Goal: Task Accomplishment & Management: Manage account settings

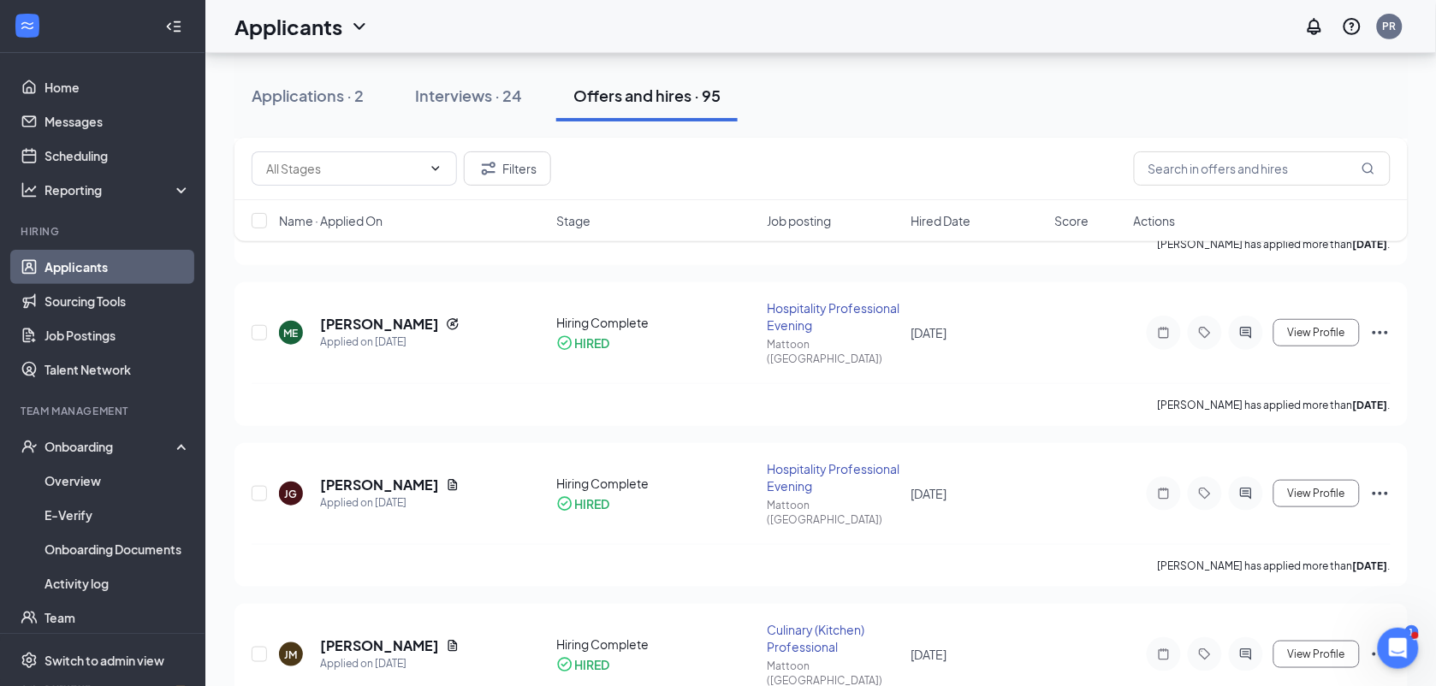
scroll to position [224, 0]
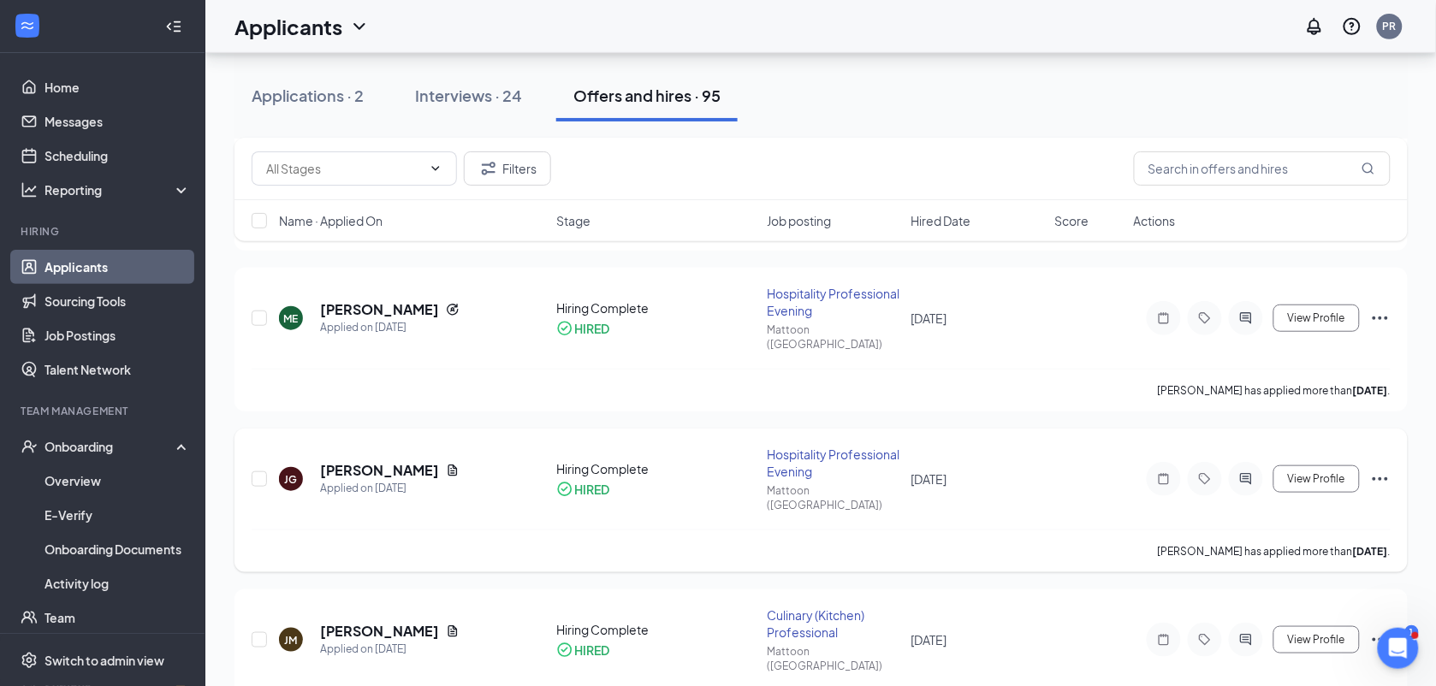
click at [1382, 469] on icon "Ellipses" at bounding box center [1380, 479] width 21 height 21
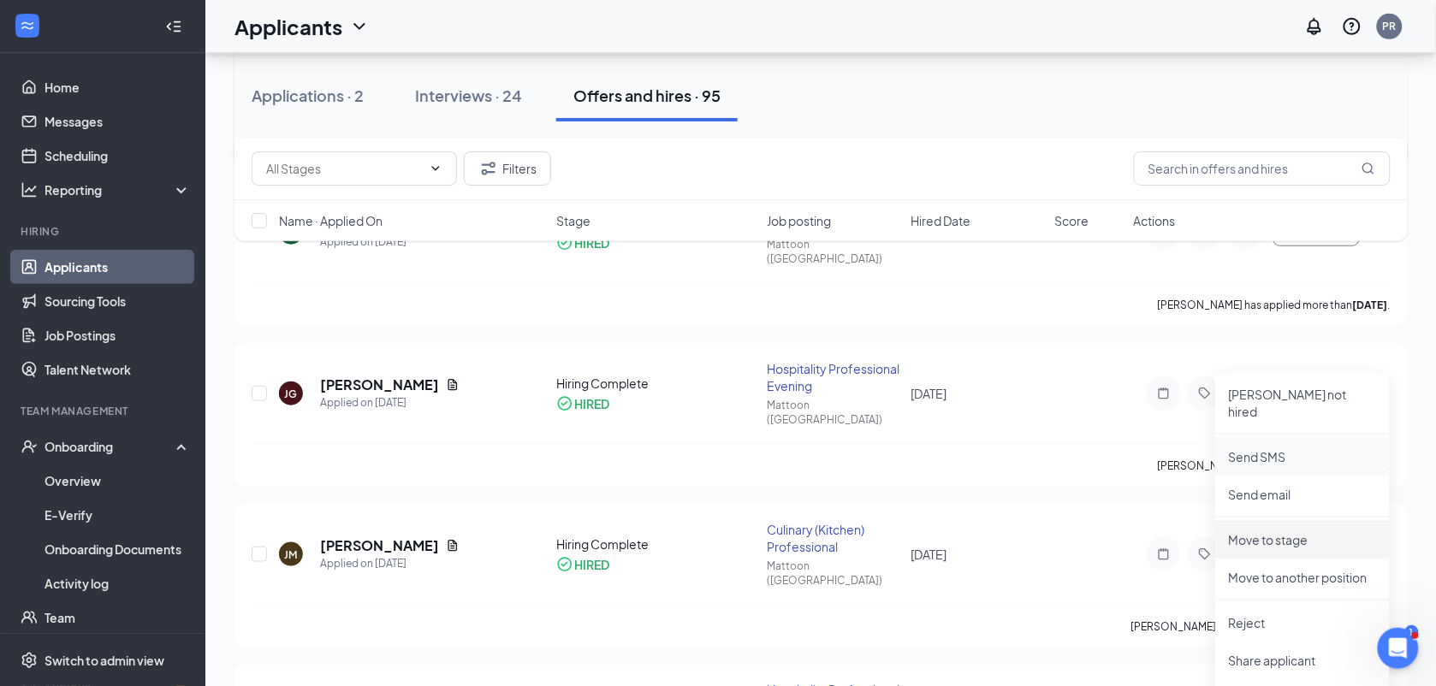
scroll to position [353, 0]
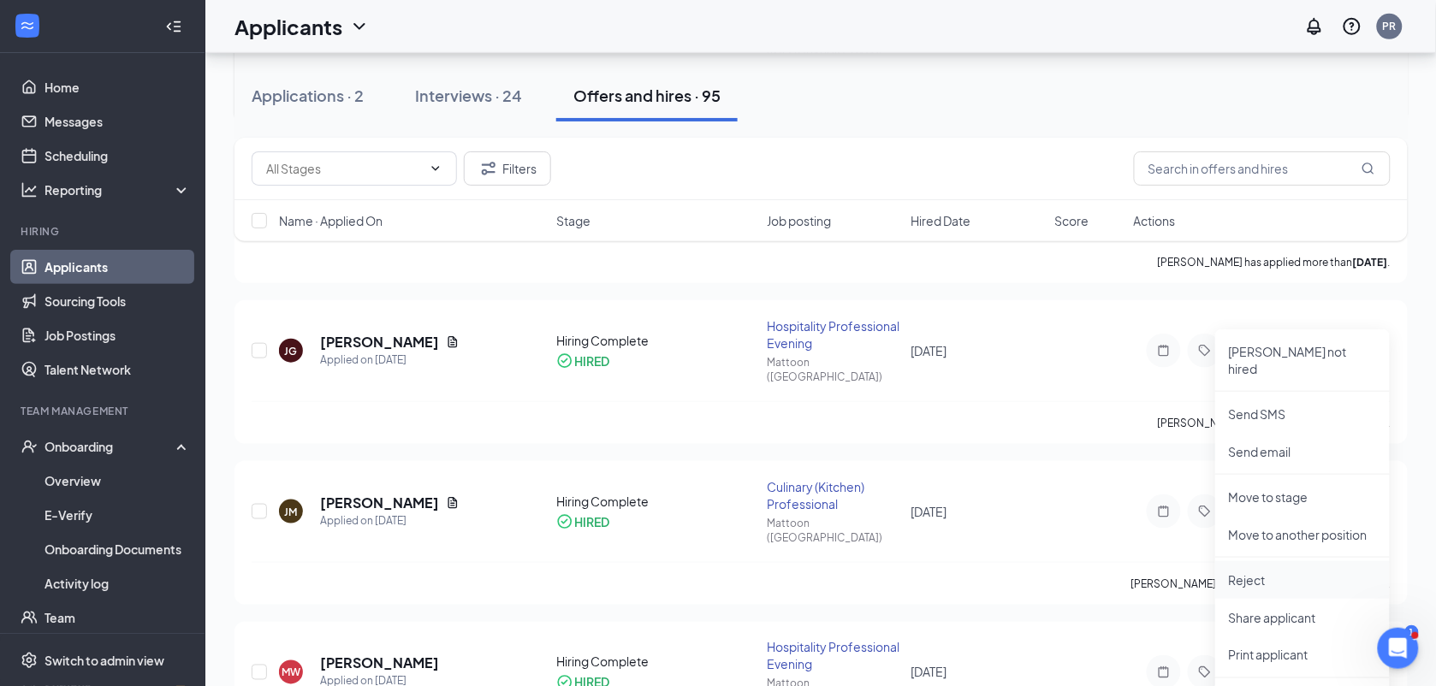
click at [1294, 572] on p "Reject" at bounding box center [1302, 580] width 147 height 17
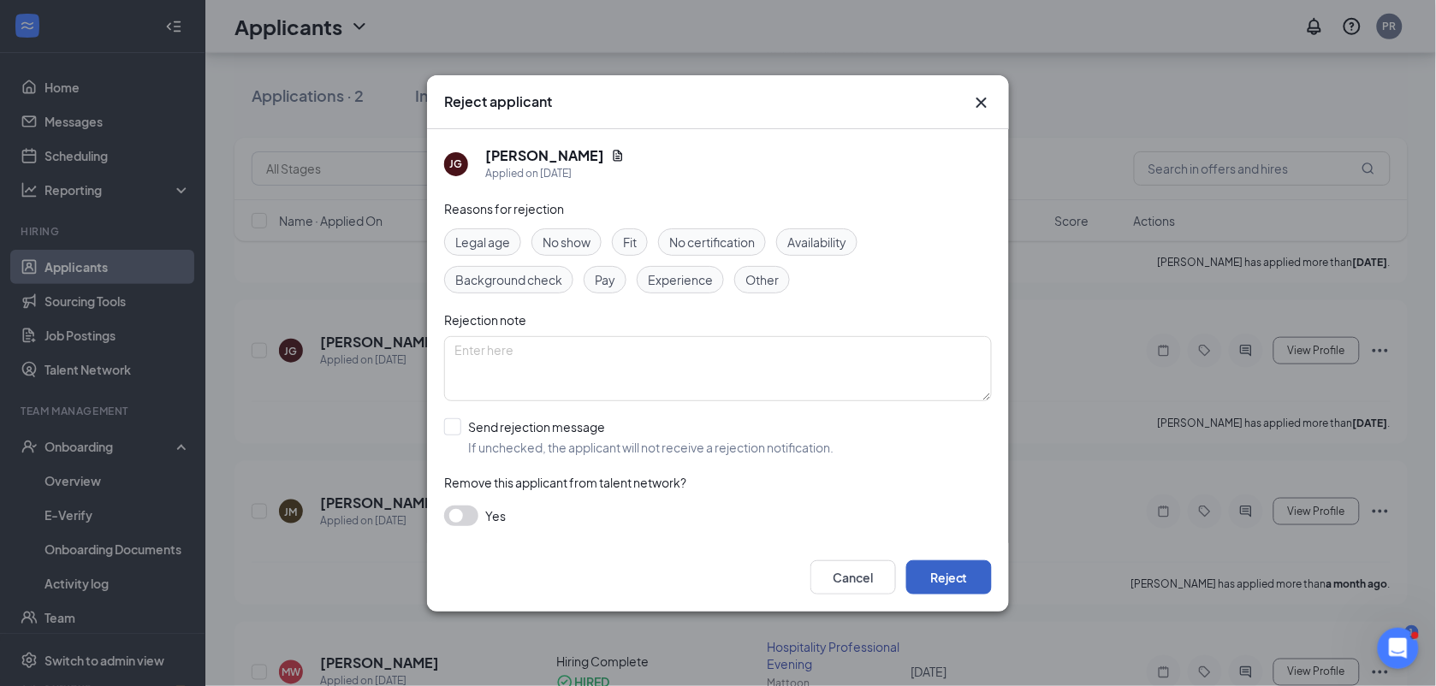
click at [982, 570] on button "Reject" at bounding box center [949, 577] width 86 height 34
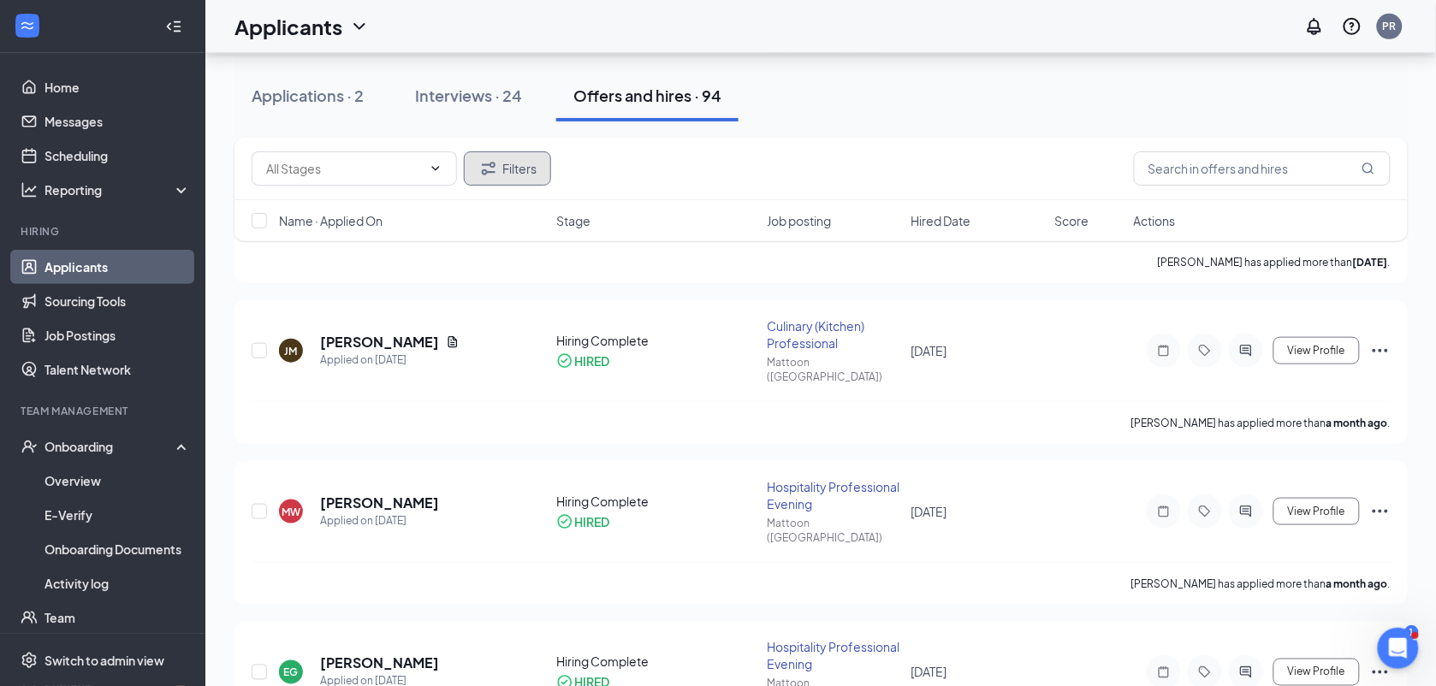
click at [537, 152] on button "Filters" at bounding box center [507, 168] width 87 height 34
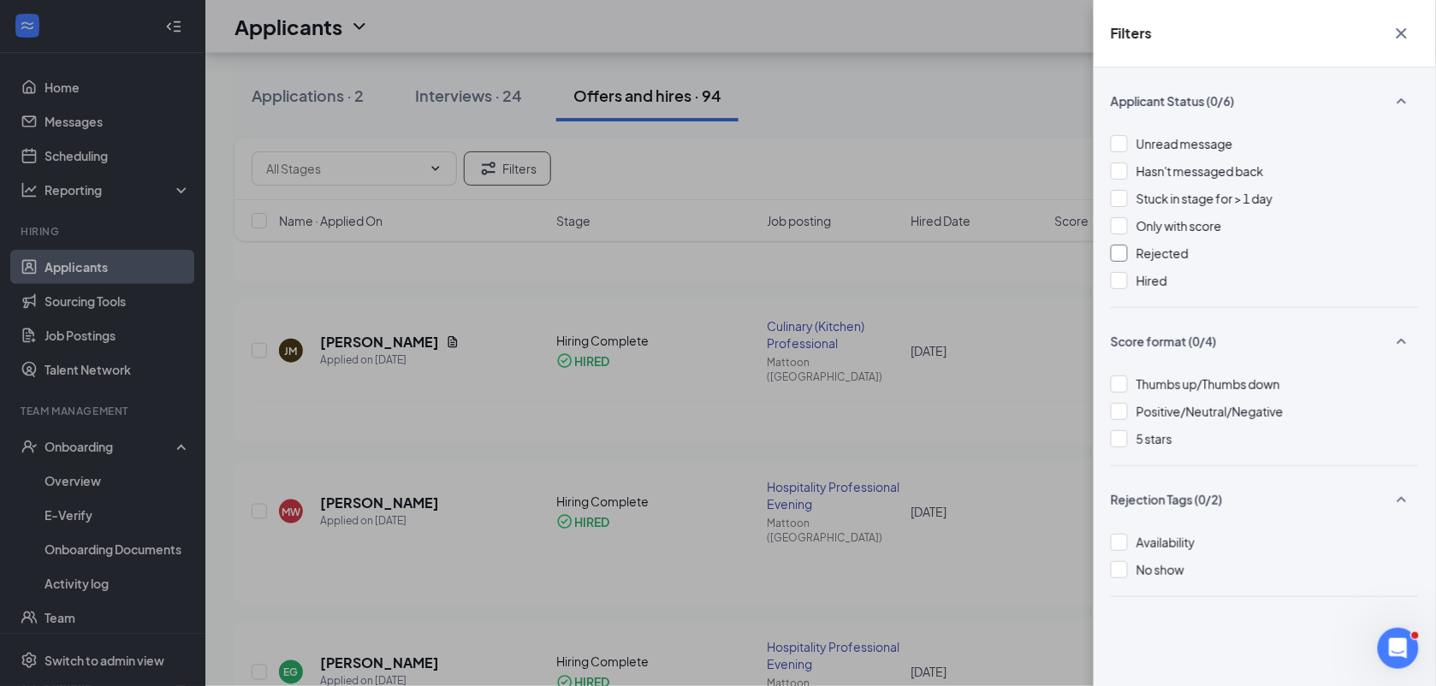
click at [1126, 258] on div at bounding box center [1119, 253] width 17 height 17
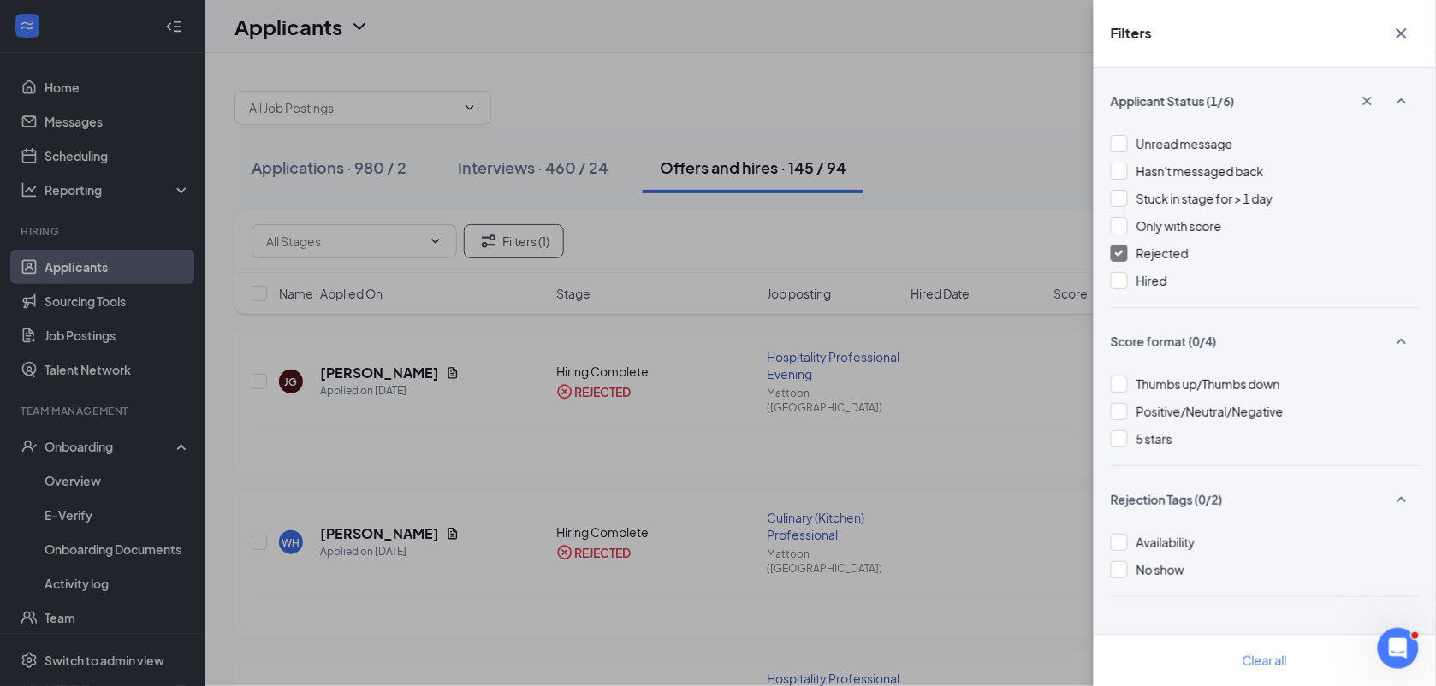
click at [920, 135] on div "Filters Applicant Status (1/6) Unread message Hasn't messaged back Stuck in sta…" at bounding box center [718, 343] width 1436 height 686
click at [1395, 34] on icon "Cross" at bounding box center [1401, 33] width 21 height 21
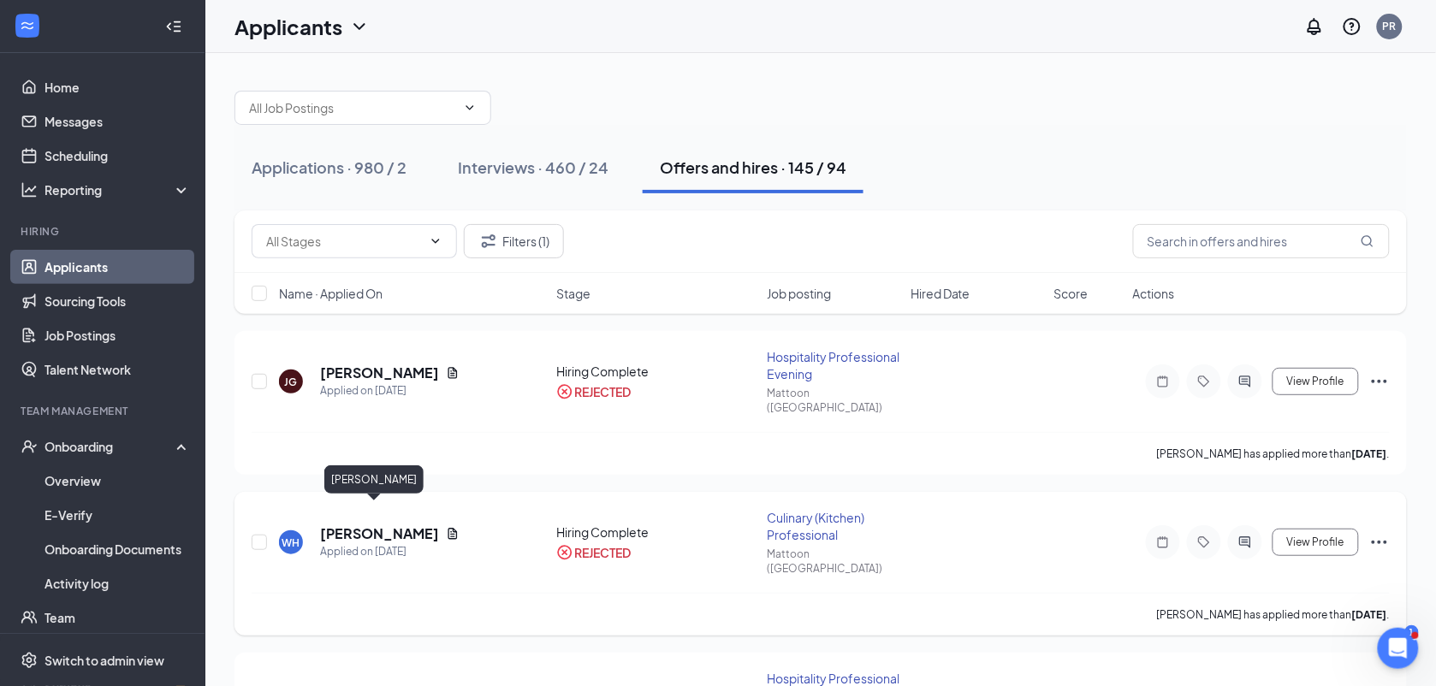
click at [383, 525] on h5 "[PERSON_NAME]" at bounding box center [379, 534] width 119 height 19
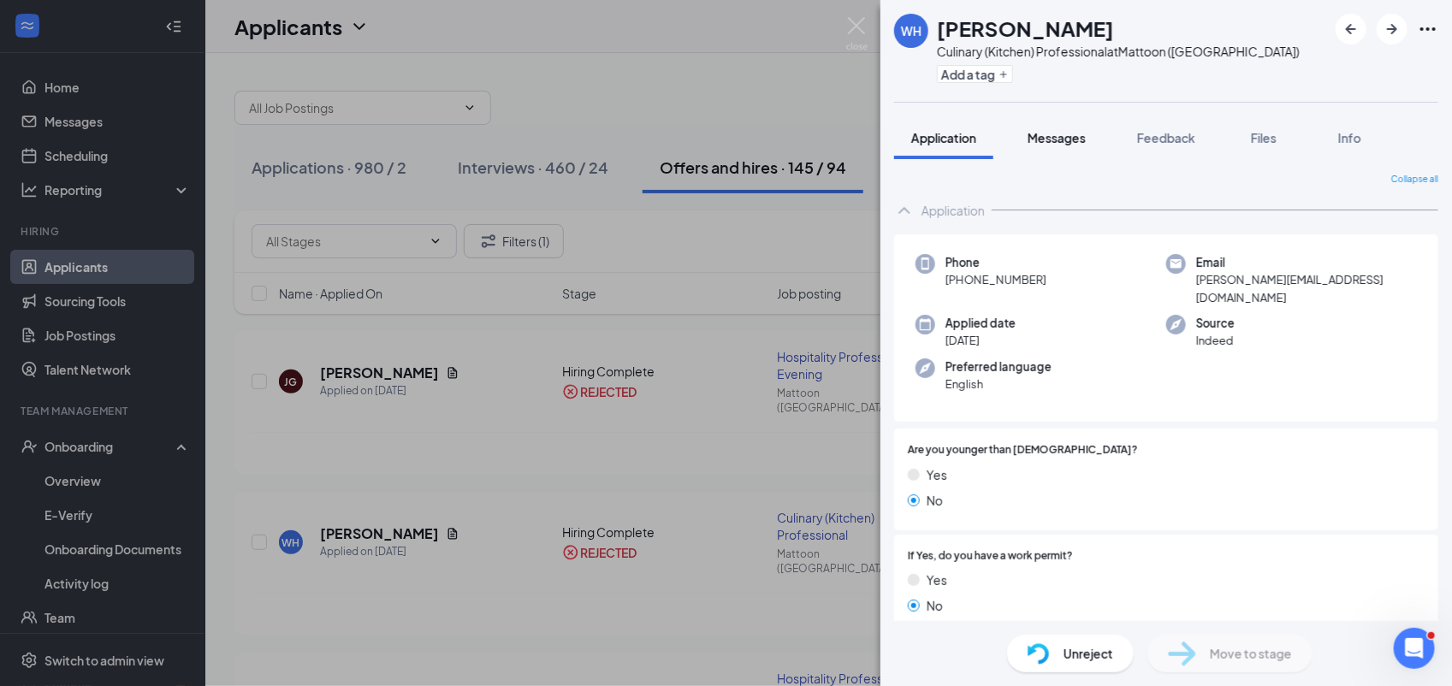
click at [1063, 134] on span "Messages" at bounding box center [1057, 137] width 58 height 15
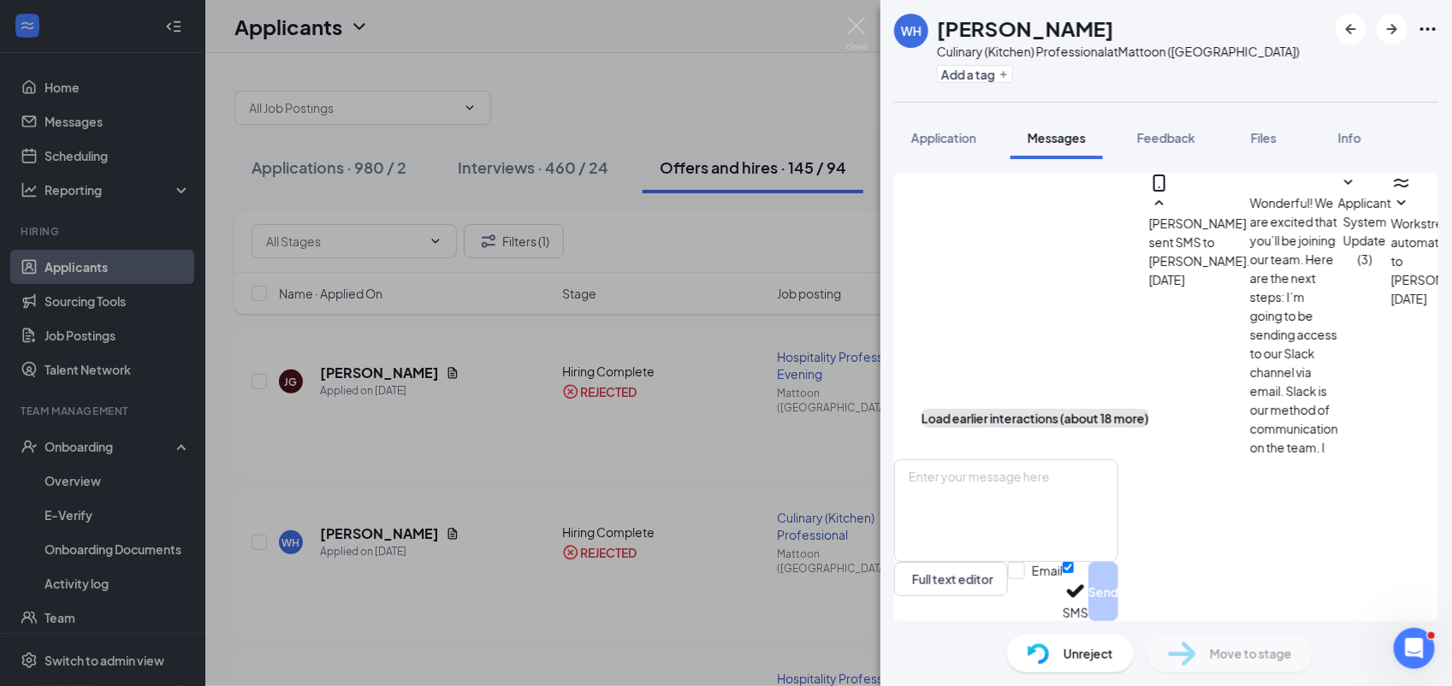
click at [1149, 409] on button "Load earlier interactions (about 18 more)" at bounding box center [1036, 418] width 228 height 19
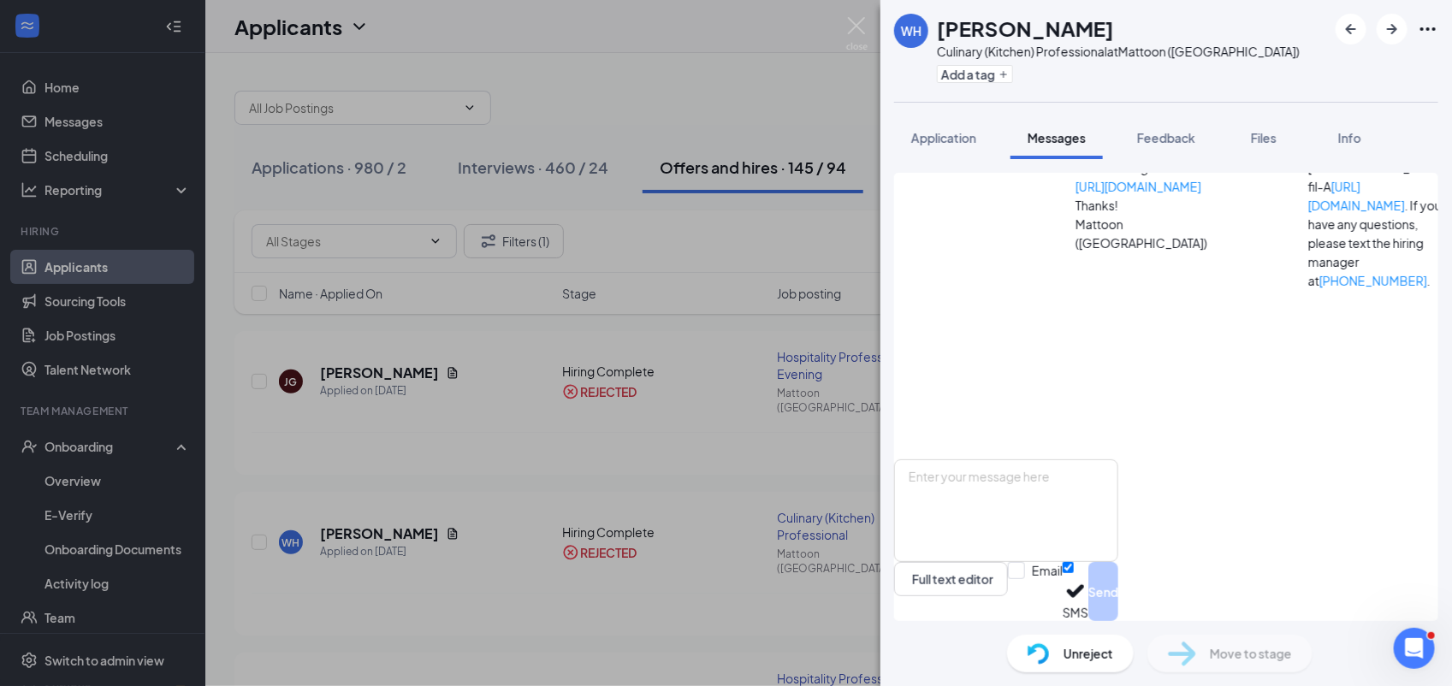
scroll to position [670, 0]
click at [865, 24] on img at bounding box center [856, 33] width 21 height 33
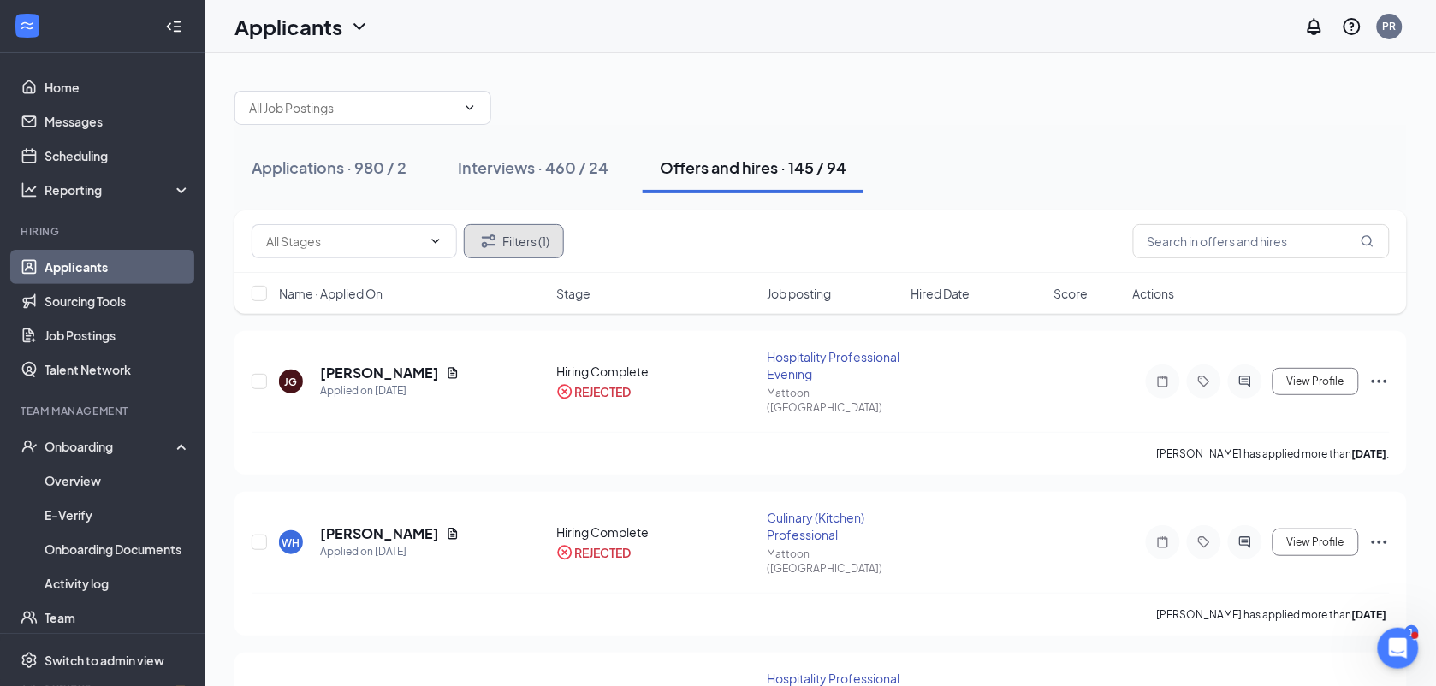
click at [510, 246] on button "Filters (1)" at bounding box center [514, 241] width 100 height 34
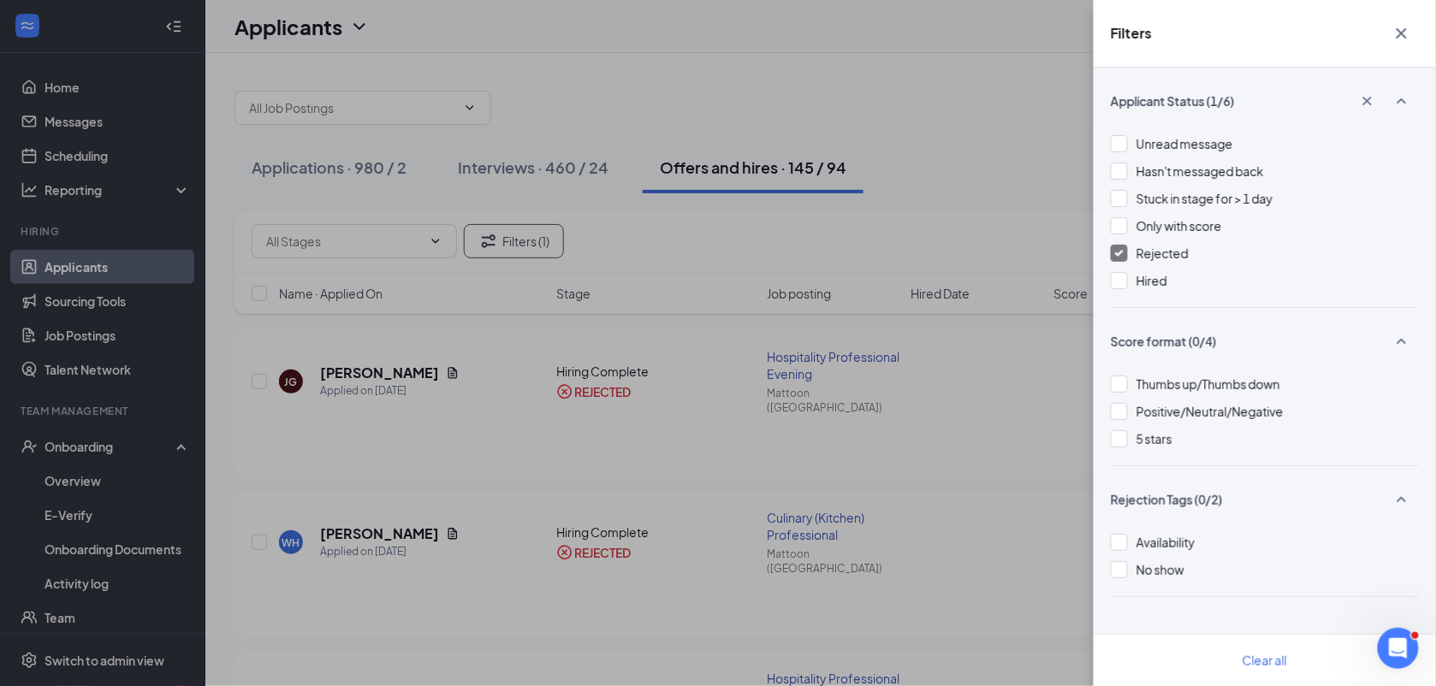
click at [1117, 255] on img at bounding box center [1119, 253] width 9 height 7
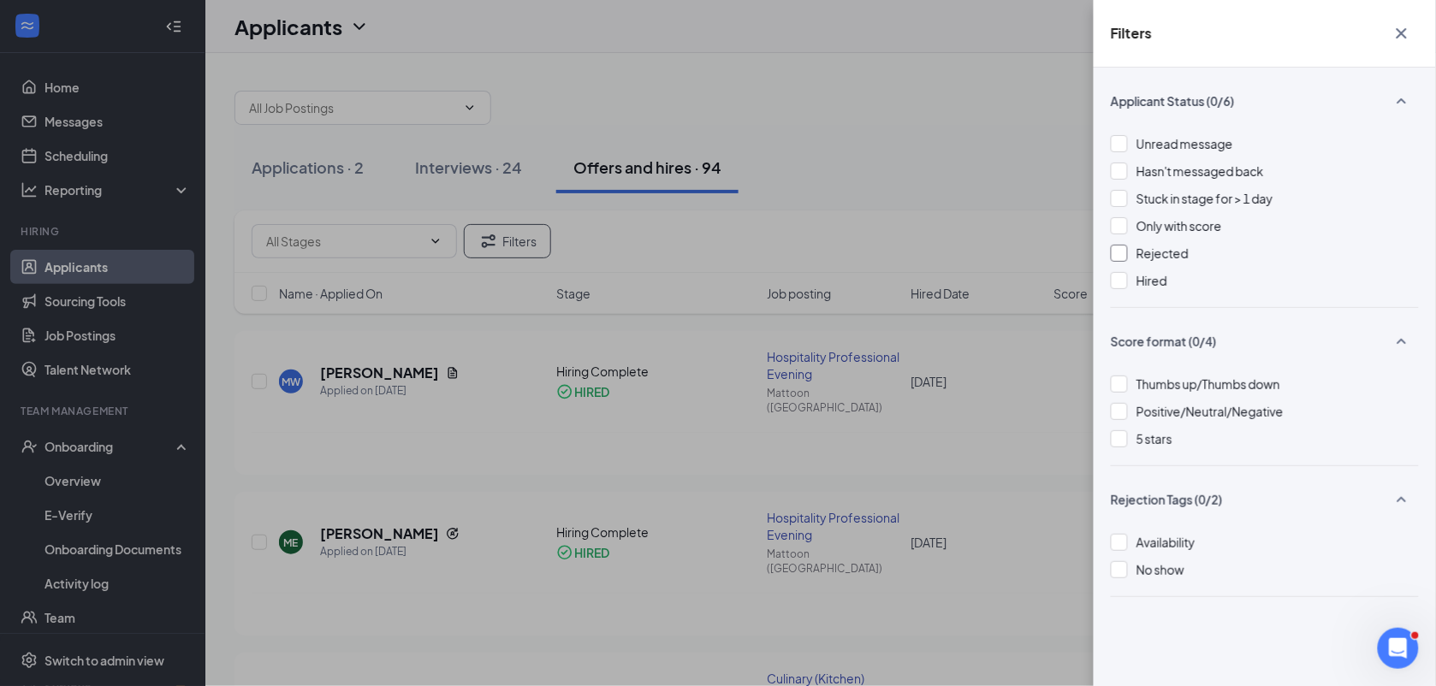
click at [974, 134] on div "Filters Applicant Status (0/6) Unread message Hasn't messaged back Stuck in sta…" at bounding box center [718, 343] width 1436 height 686
click at [1391, 31] on icon "Cross" at bounding box center [1401, 33] width 21 height 21
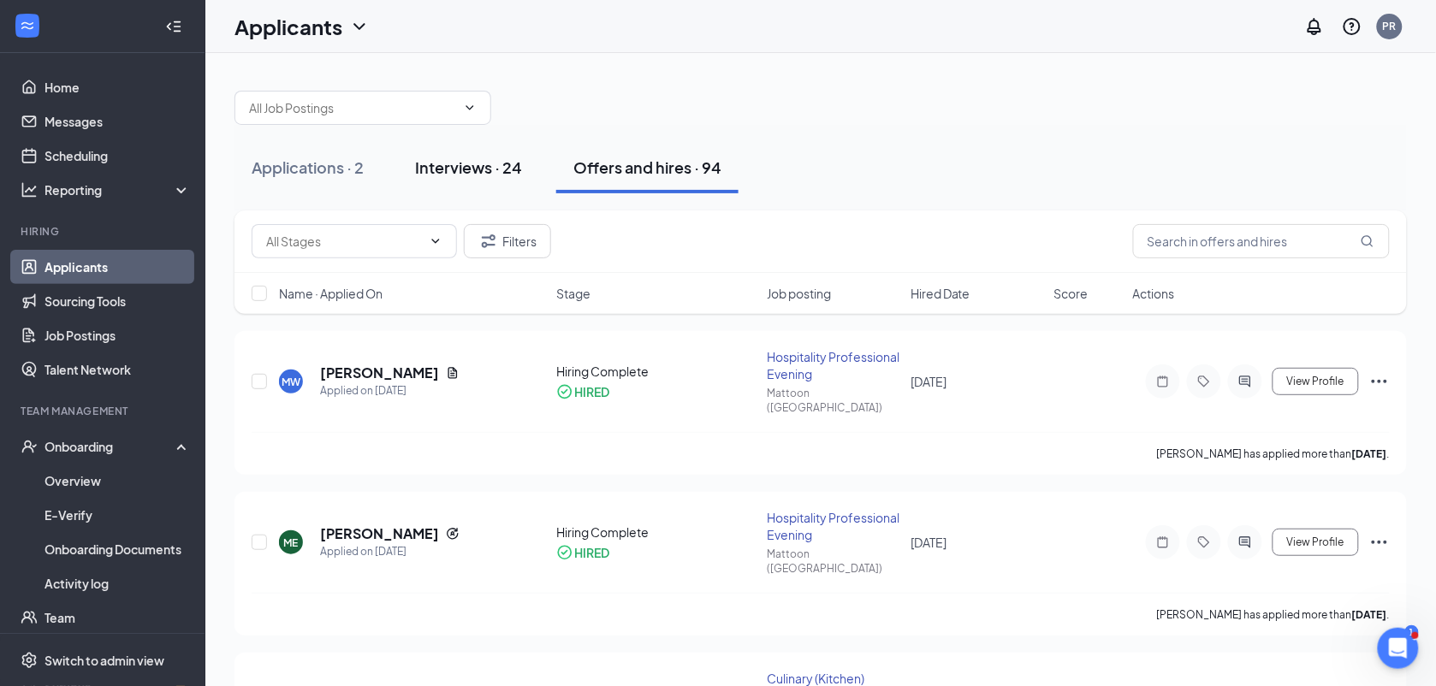
click at [443, 186] on button "Interviews · 24" at bounding box center [468, 167] width 141 height 51
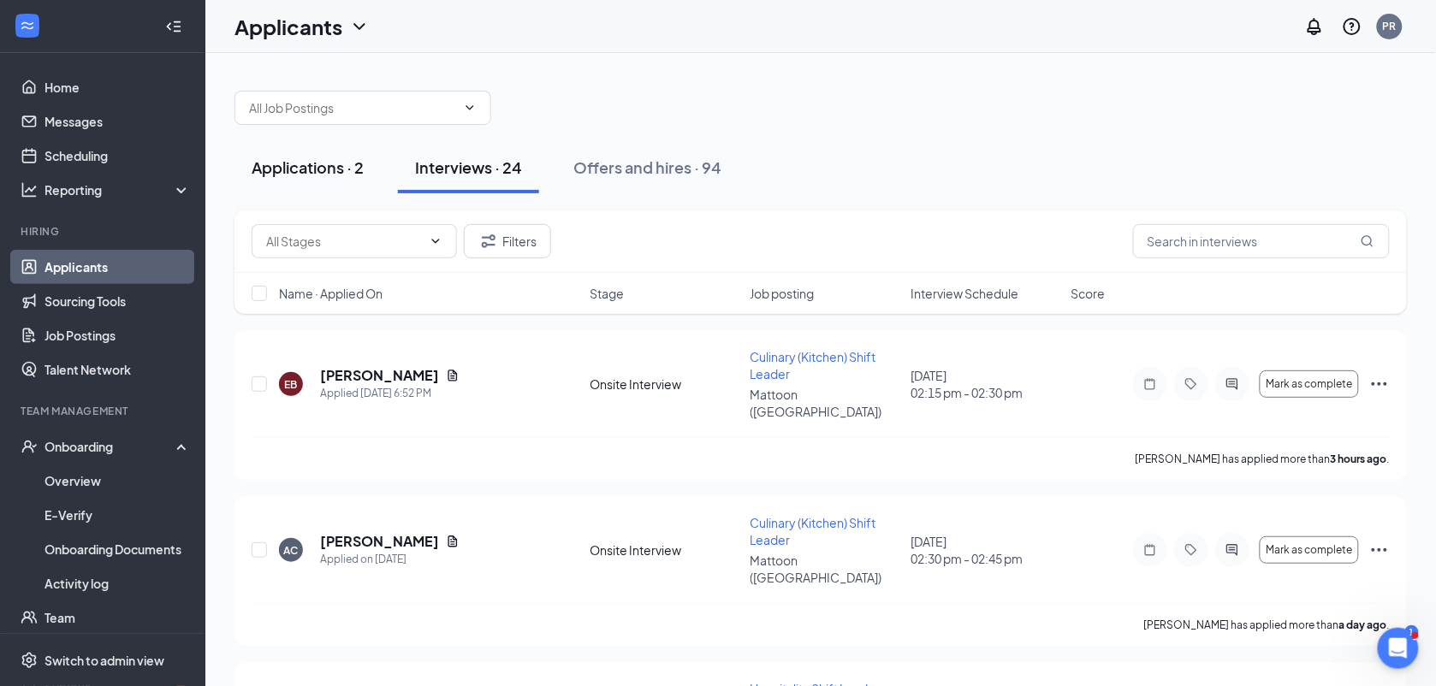
click at [318, 169] on div "Applications · 2" at bounding box center [308, 167] width 112 height 21
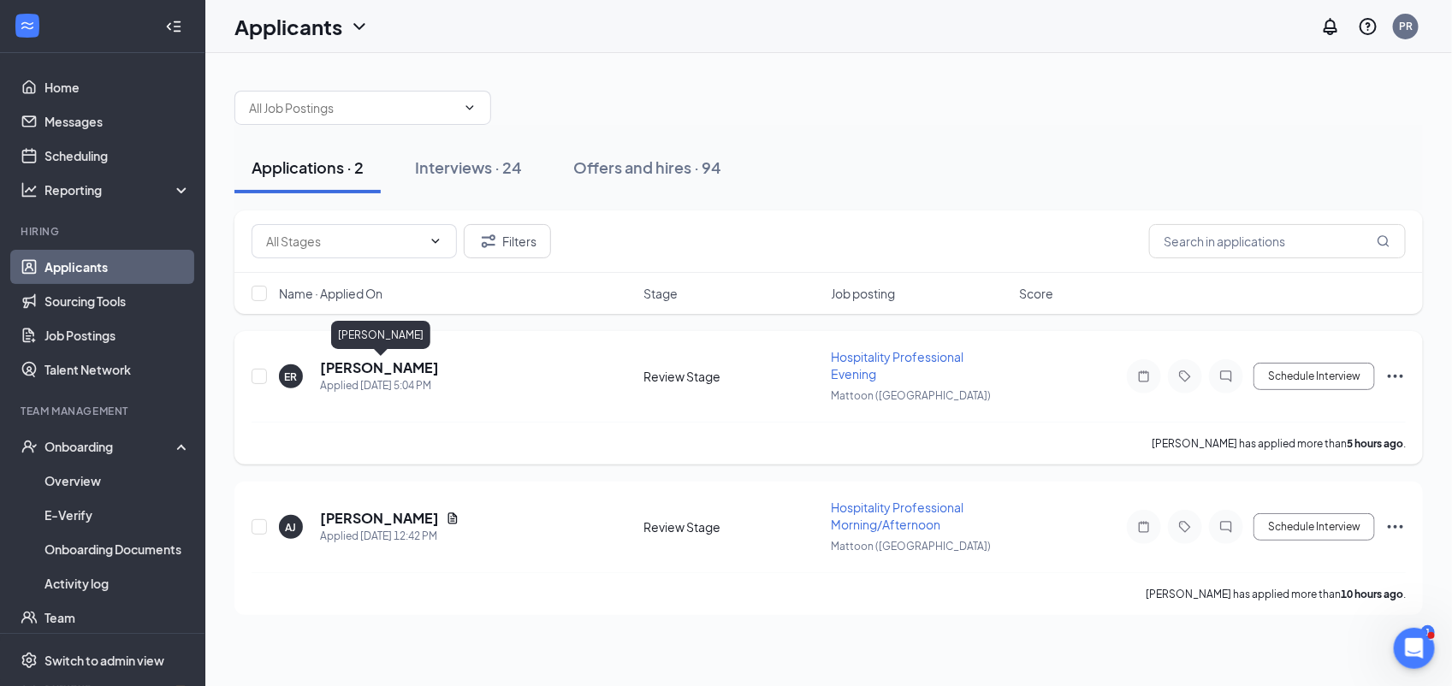
click at [378, 362] on h5 "[PERSON_NAME]" at bounding box center [379, 368] width 119 height 19
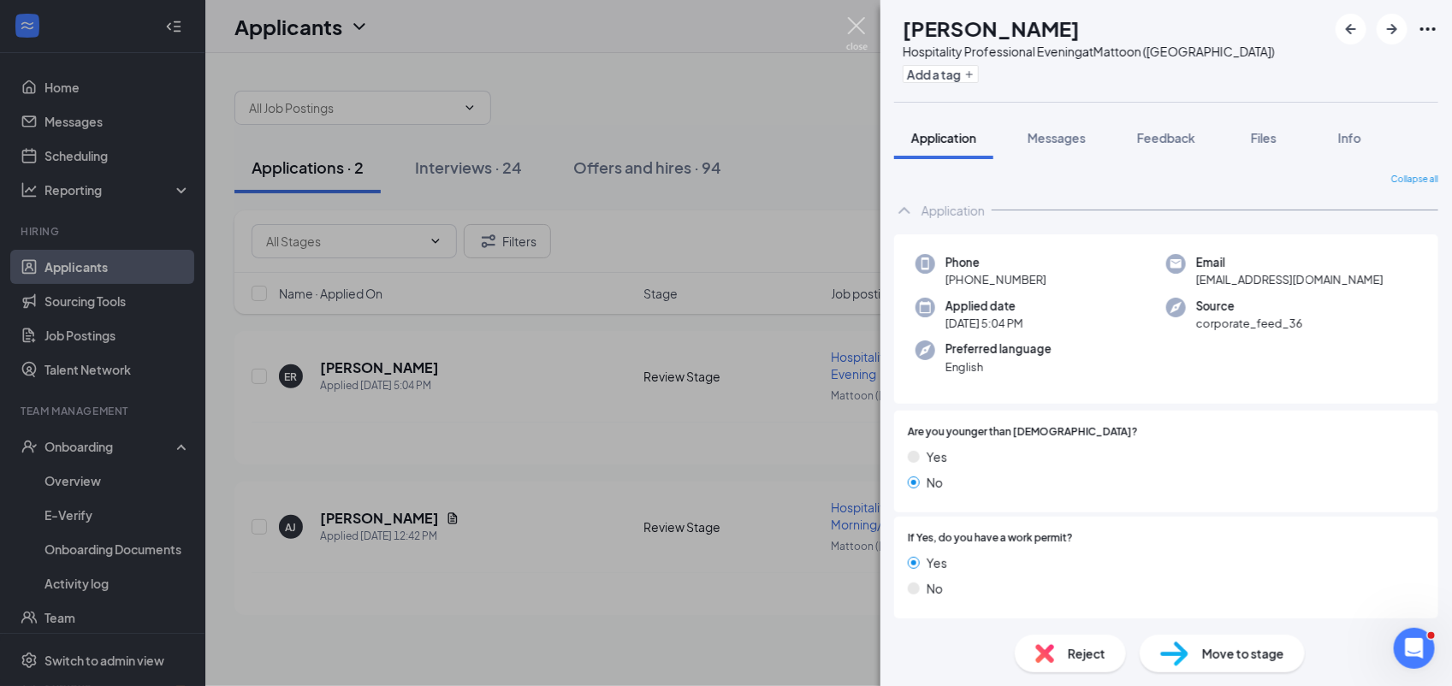
click at [852, 32] on img at bounding box center [856, 33] width 21 height 33
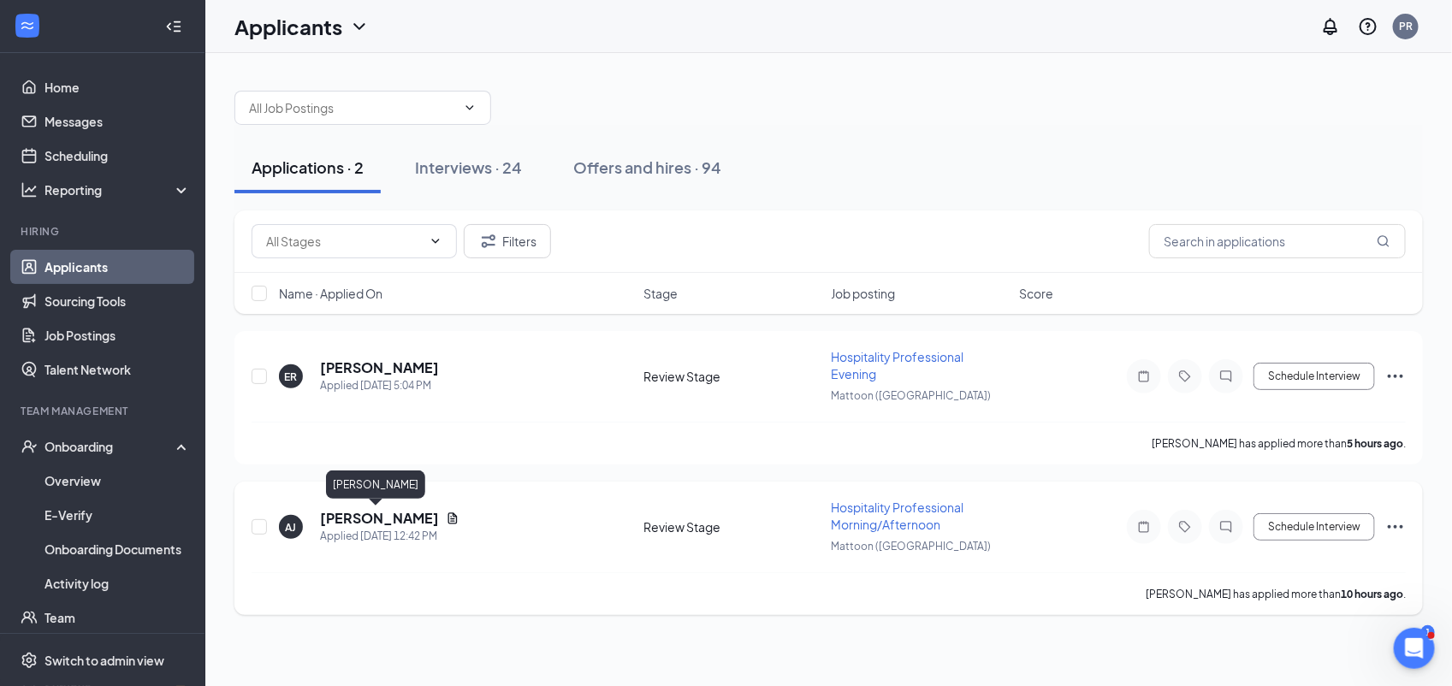
click at [377, 514] on h5 "[PERSON_NAME]" at bounding box center [379, 518] width 119 height 19
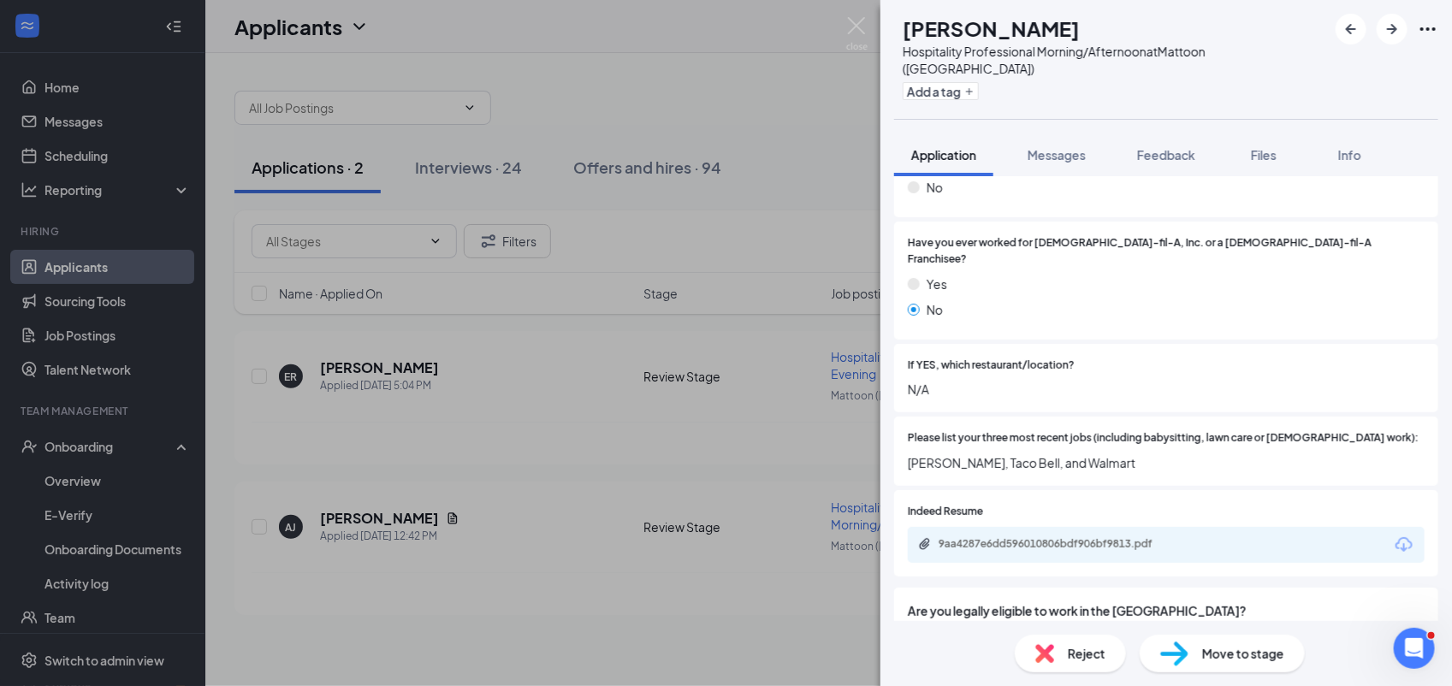
scroll to position [507, 0]
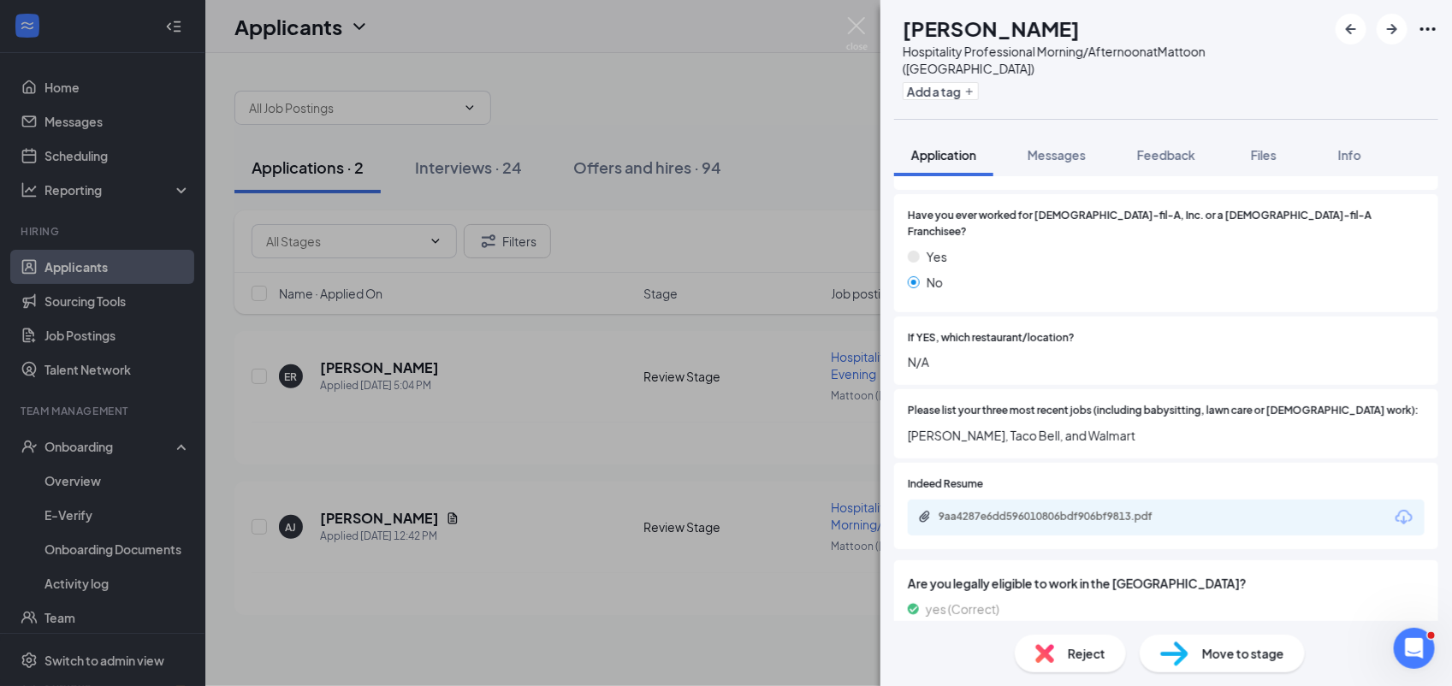
click at [1246, 638] on div "Move to stage" at bounding box center [1222, 654] width 165 height 38
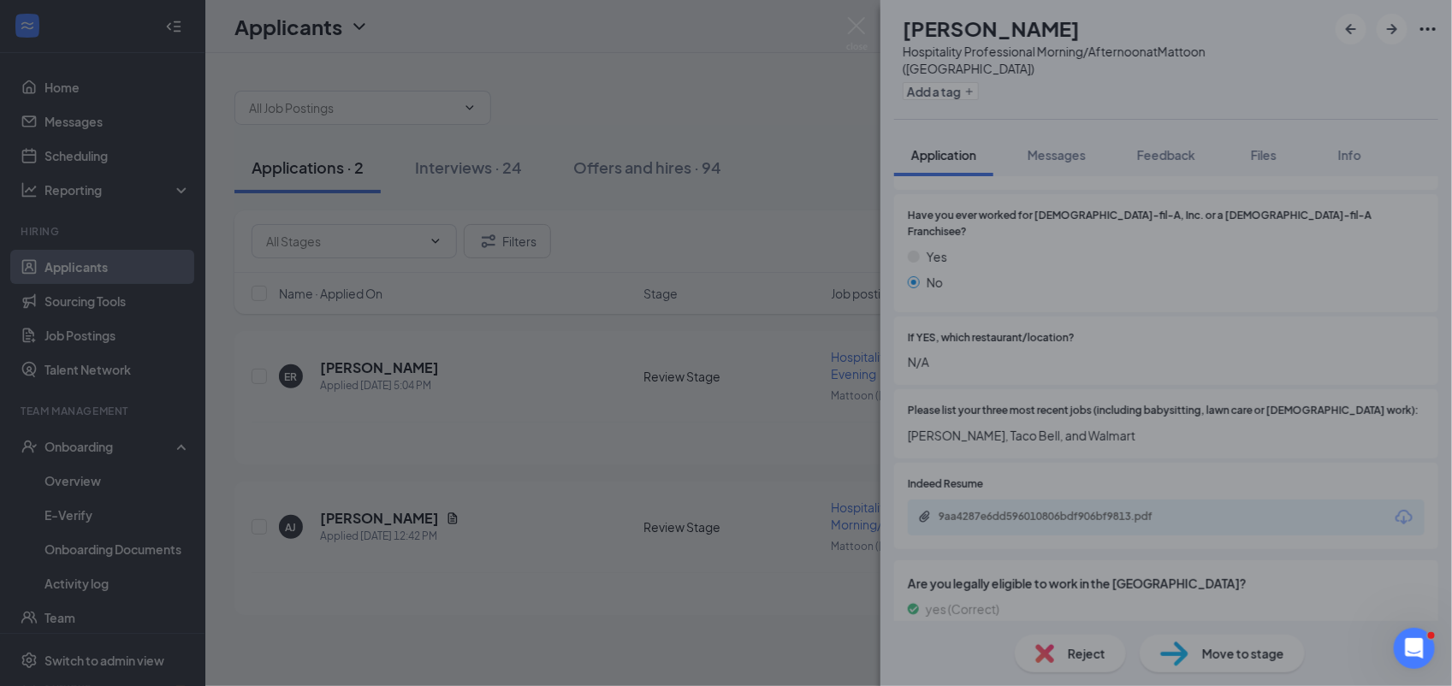
scroll to position [501, 0]
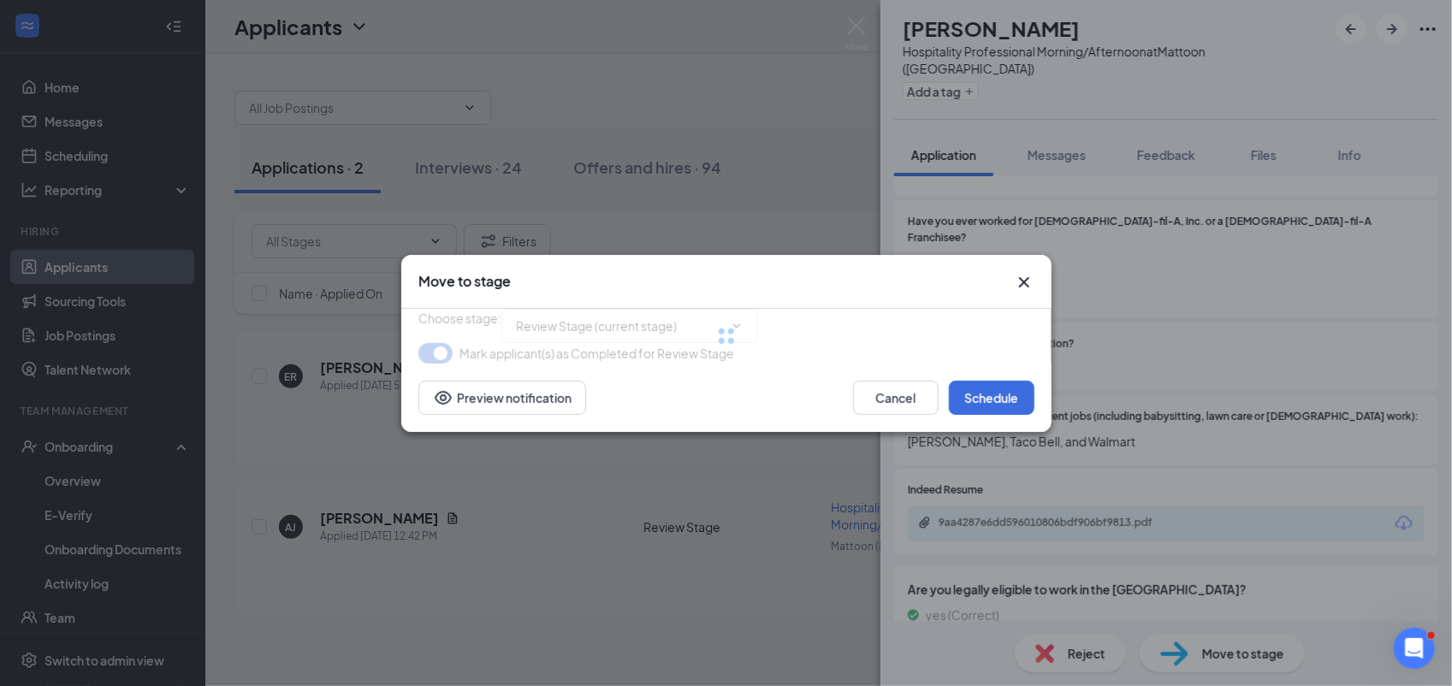
type input "Onsite Interview (next stage)"
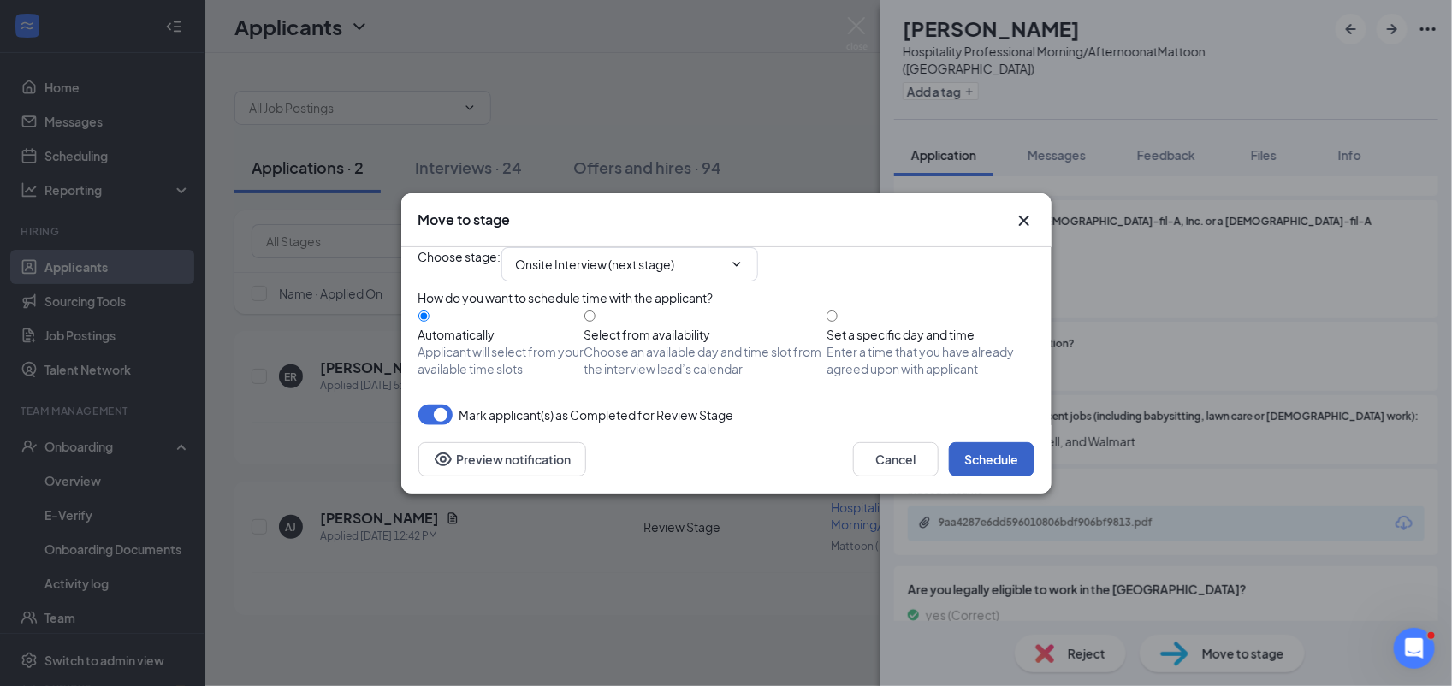
click at [990, 477] on button "Schedule" at bounding box center [992, 459] width 86 height 34
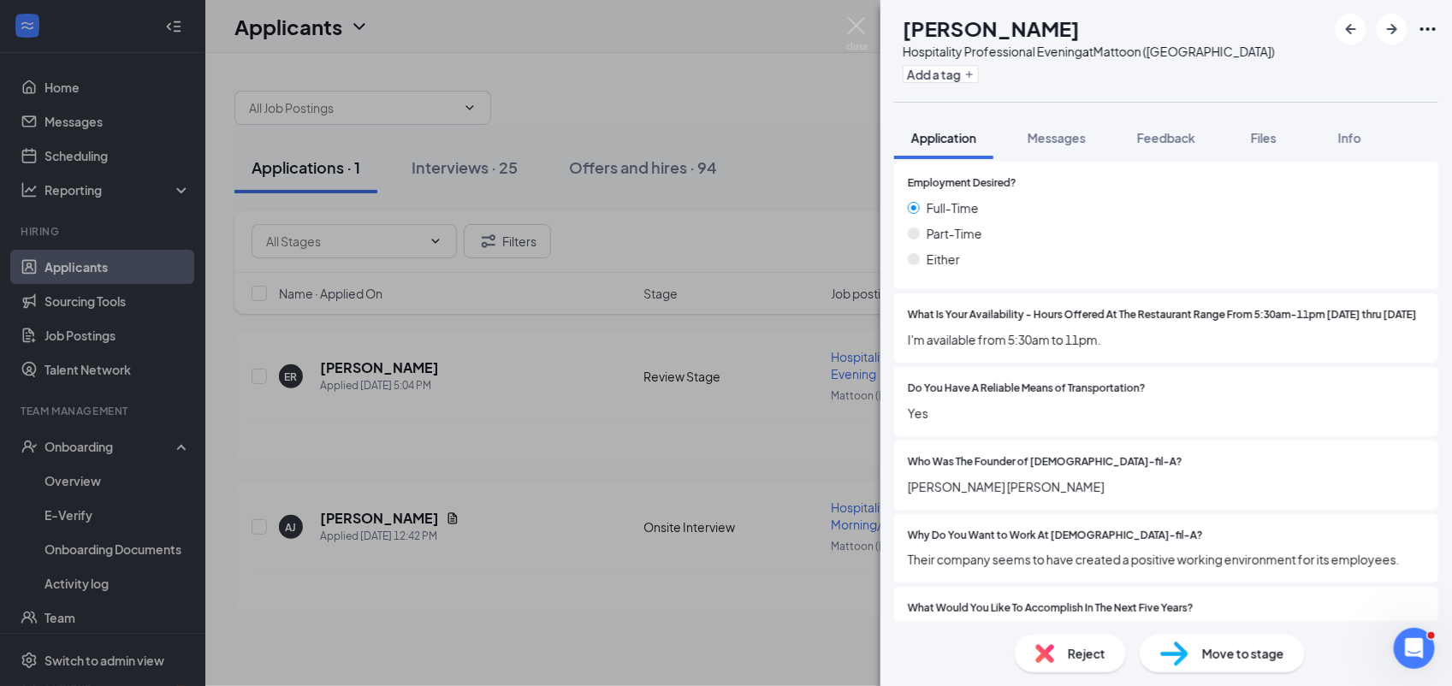
scroll to position [875, 0]
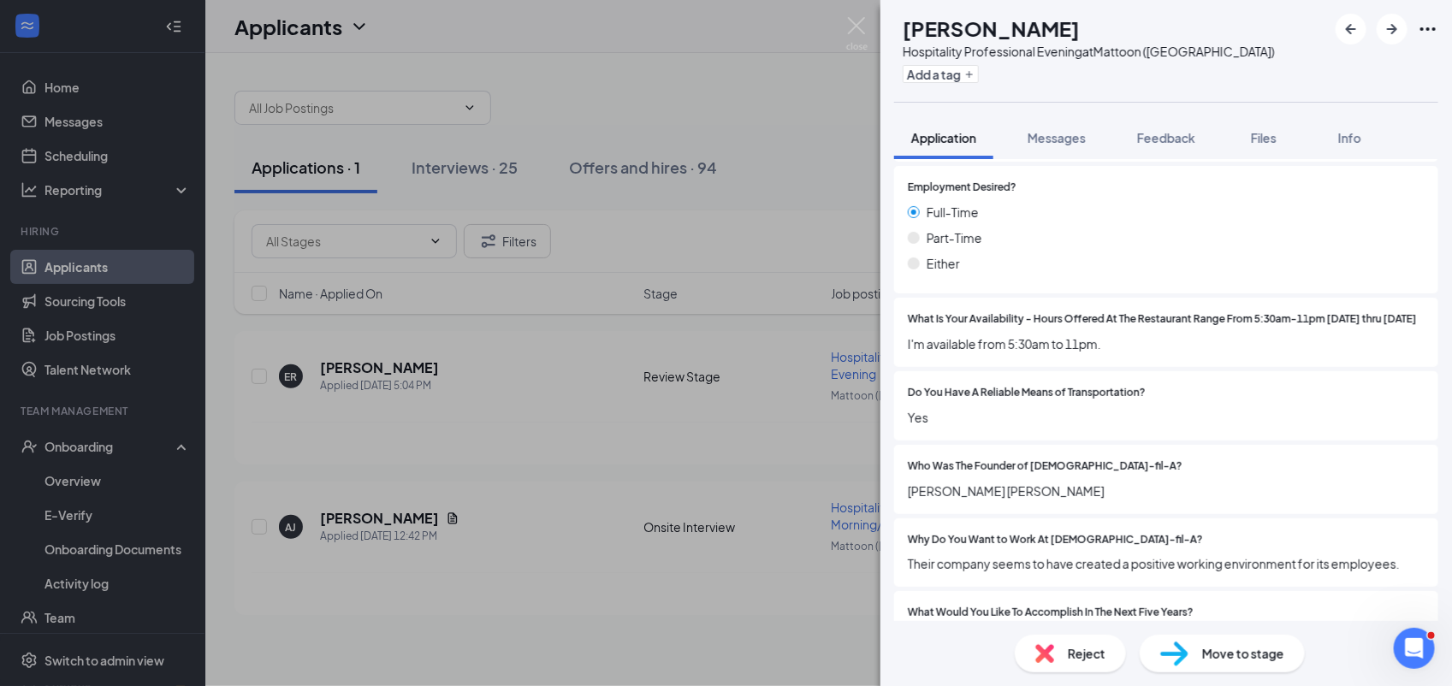
click at [1241, 657] on span "Move to stage" at bounding box center [1243, 653] width 82 height 19
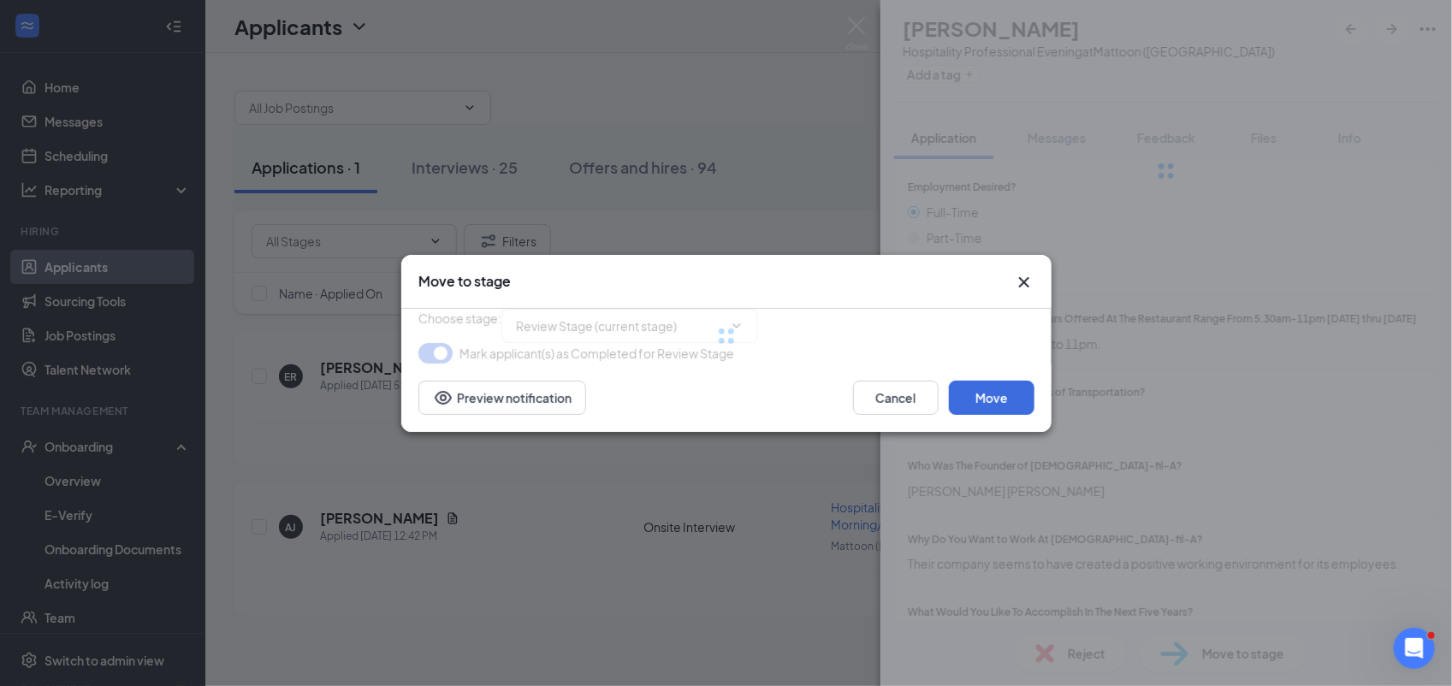
type input "Onsite Interview (next stage)"
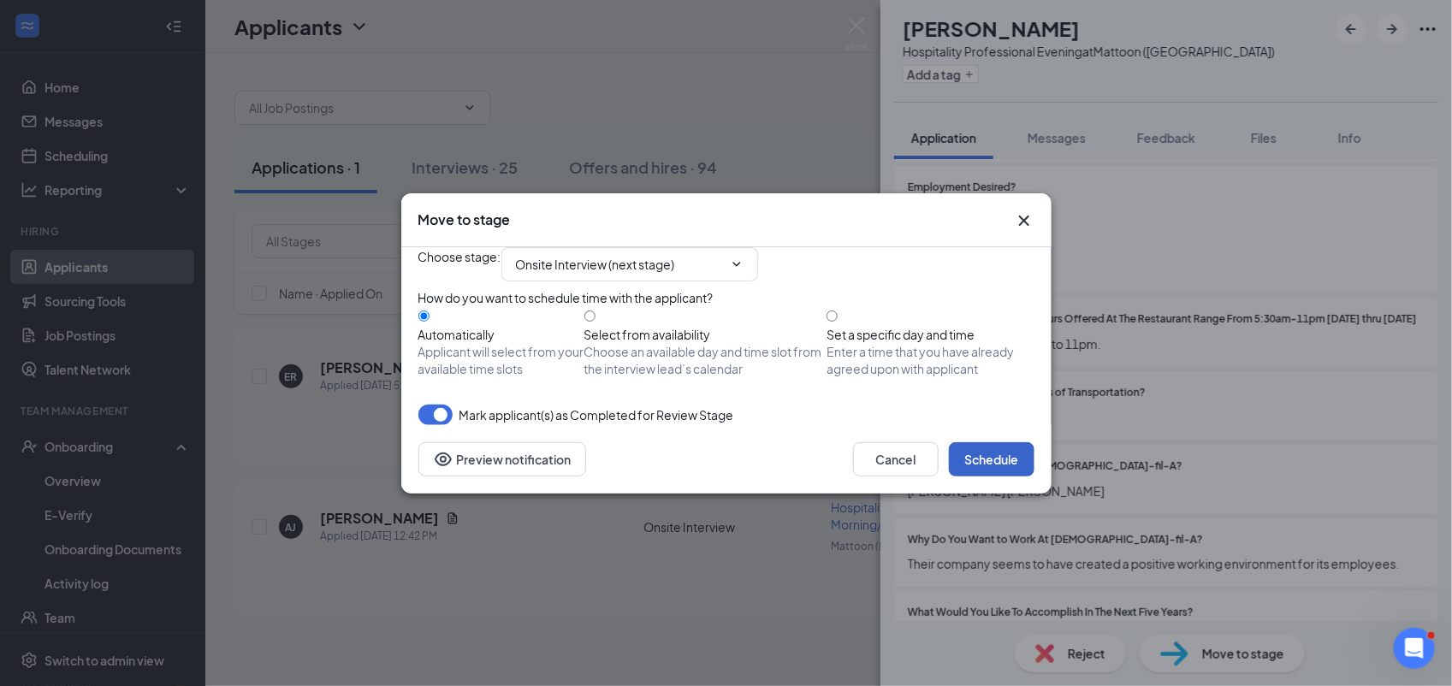
click at [997, 477] on button "Schedule" at bounding box center [992, 459] width 86 height 34
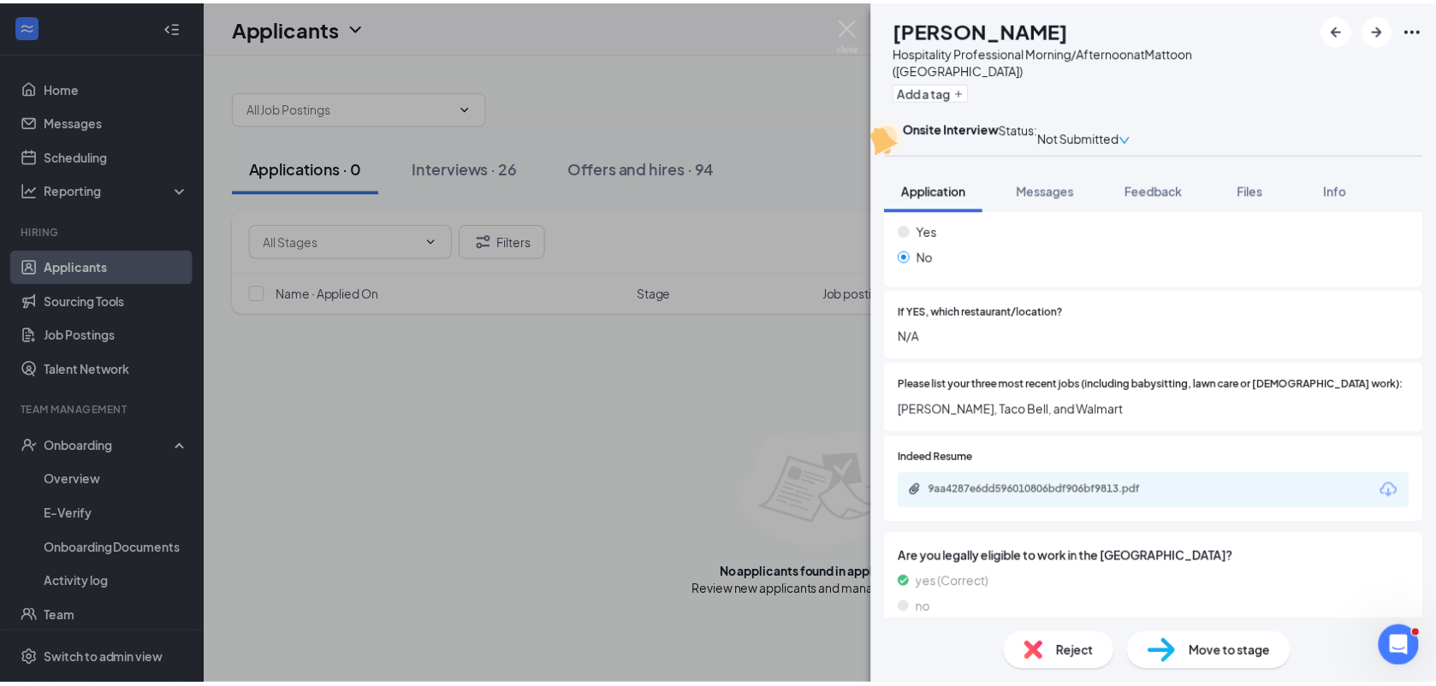
scroll to position [574, 0]
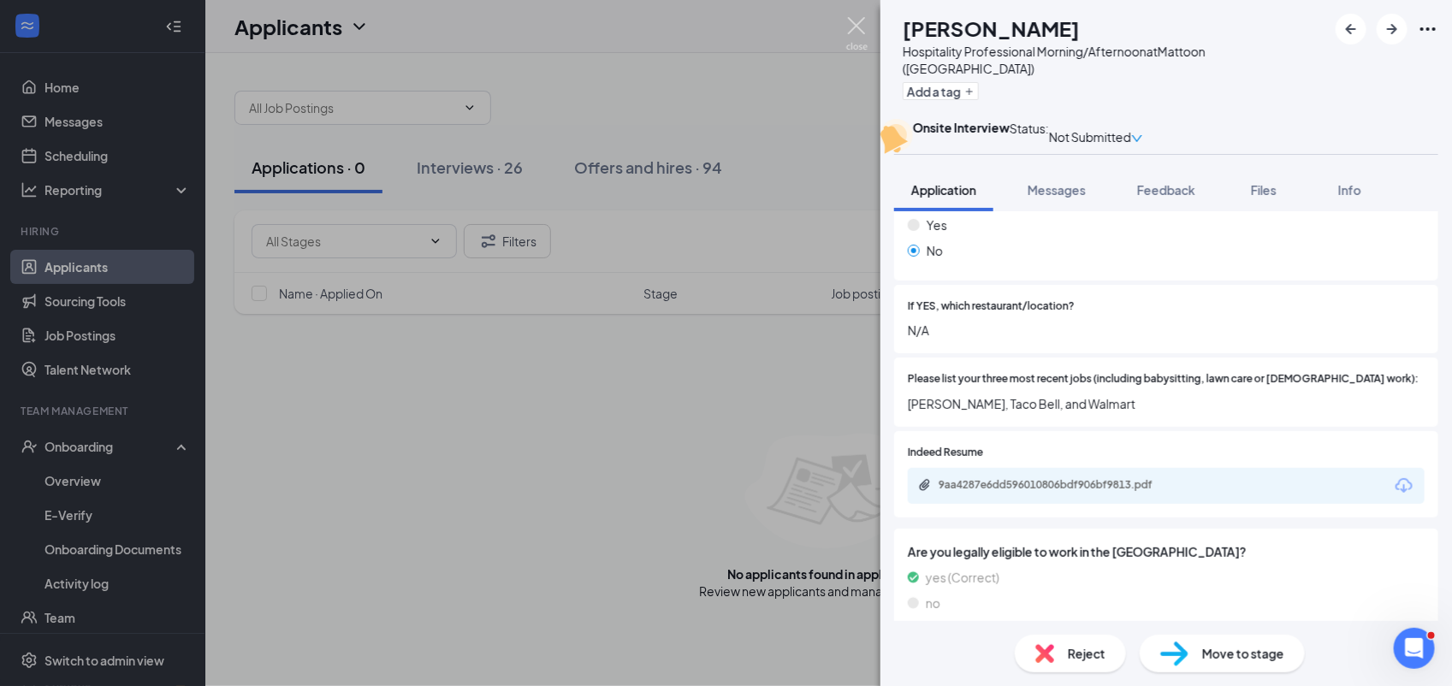
click at [866, 27] on img at bounding box center [856, 33] width 21 height 33
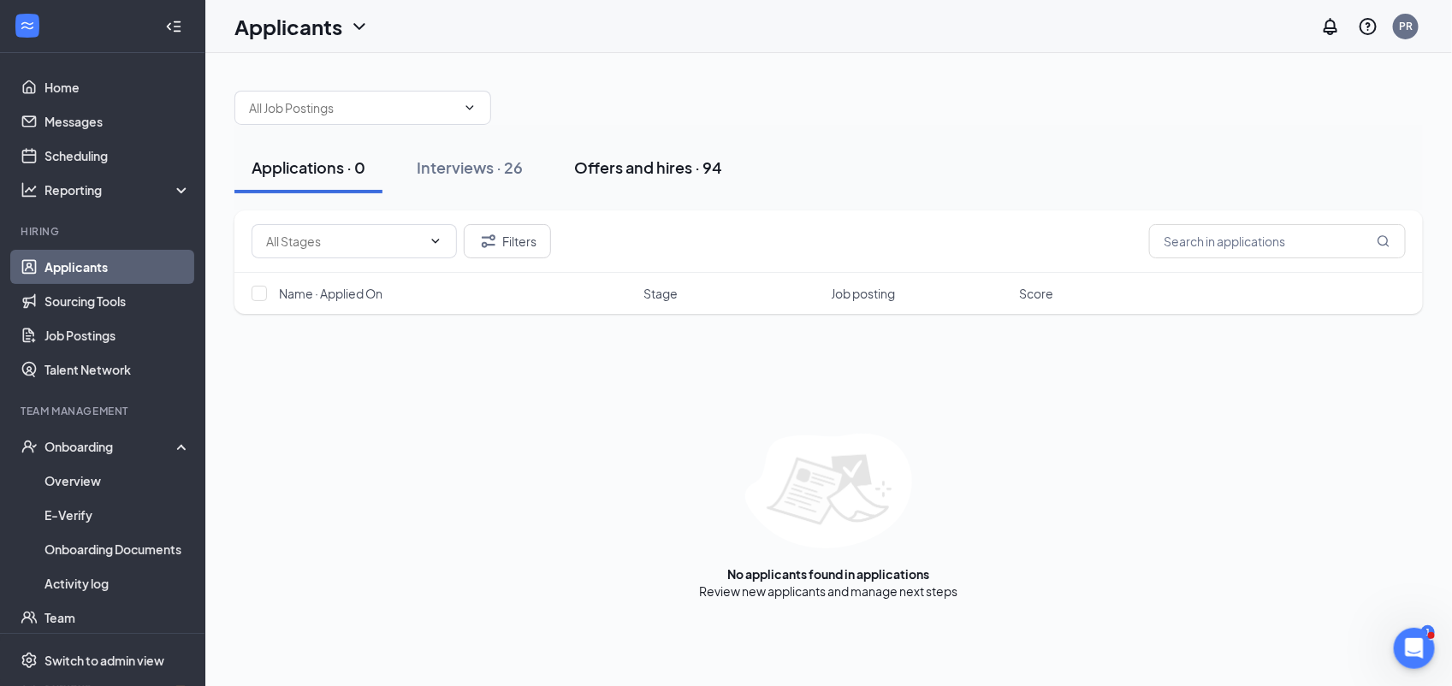
click at [716, 159] on div "Offers and hires · 94" at bounding box center [648, 167] width 148 height 21
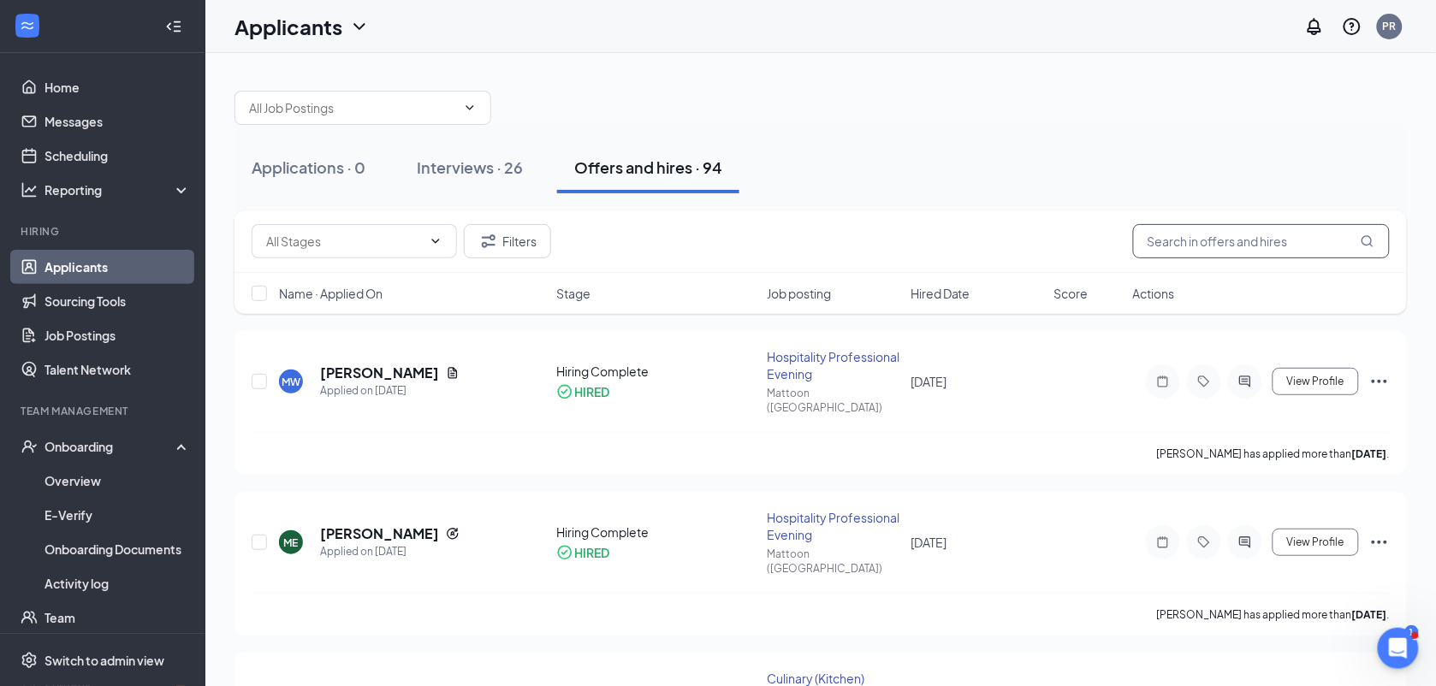
click at [1230, 232] on input "text" at bounding box center [1261, 241] width 257 height 34
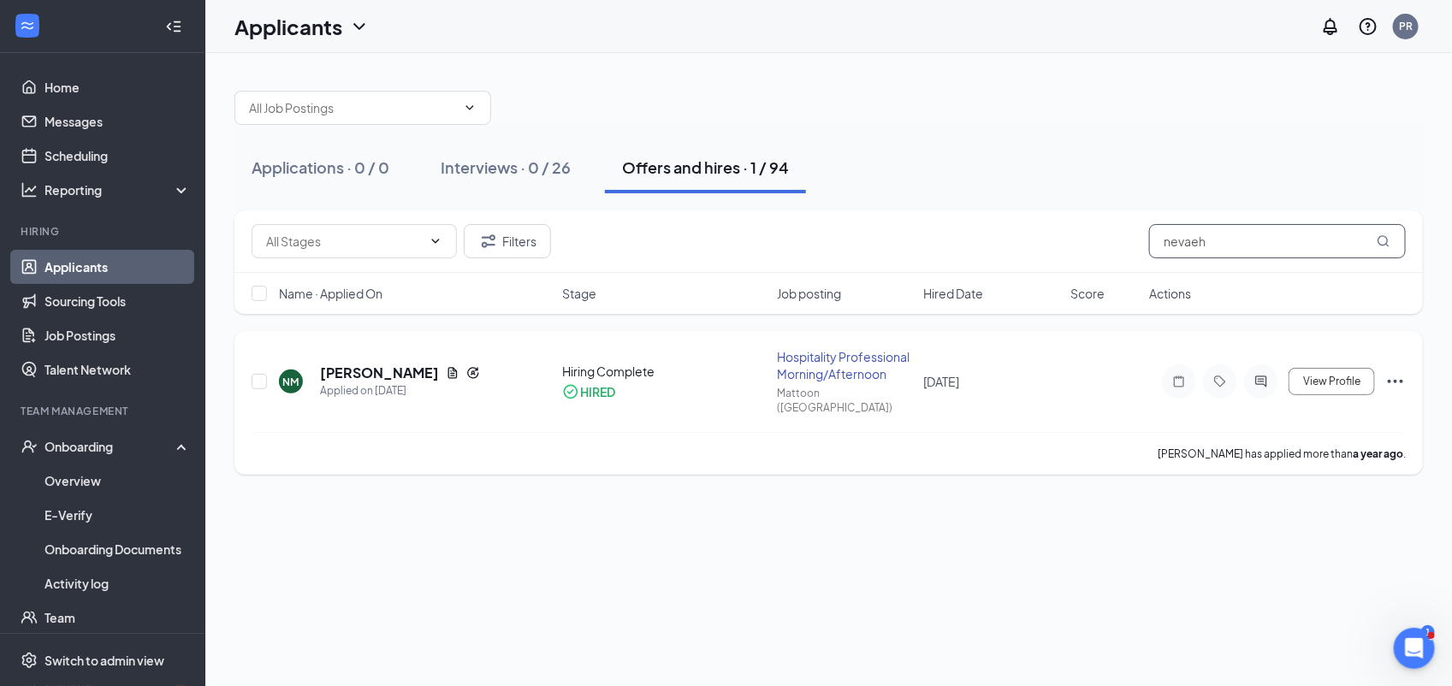
type input "nevaeh"
click at [1384, 371] on div "View Profile" at bounding box center [1277, 382] width 257 height 34
click at [1391, 373] on icon "Ellipses" at bounding box center [1395, 381] width 21 height 21
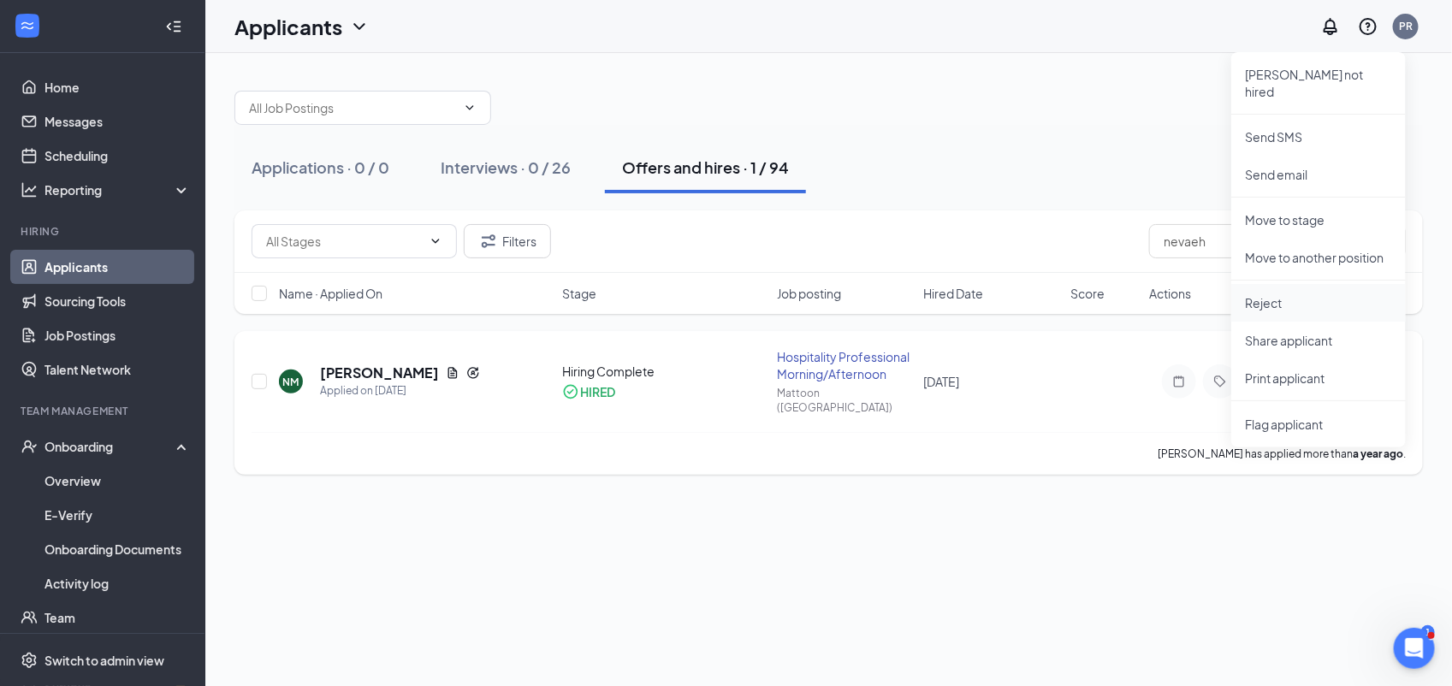
click at [1272, 294] on p "Reject" at bounding box center [1318, 302] width 147 height 17
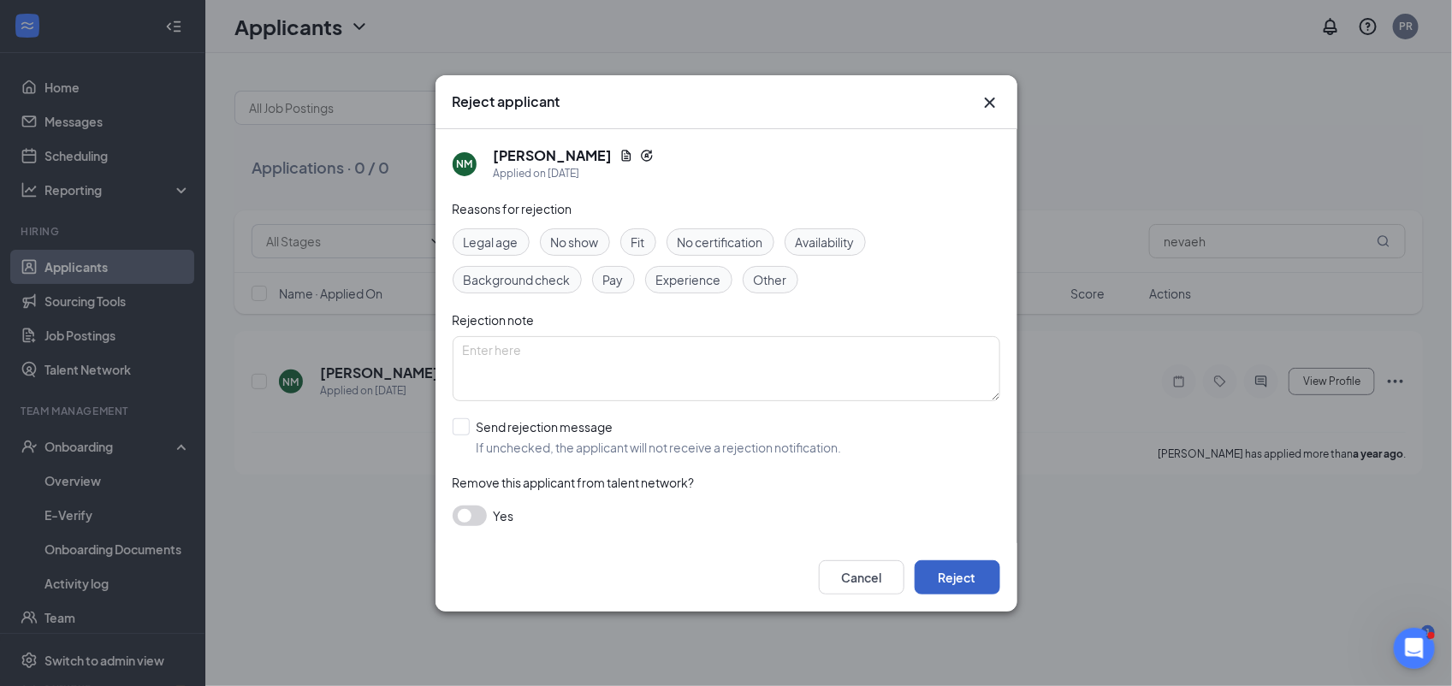
click at [943, 575] on button "Reject" at bounding box center [958, 577] width 86 height 34
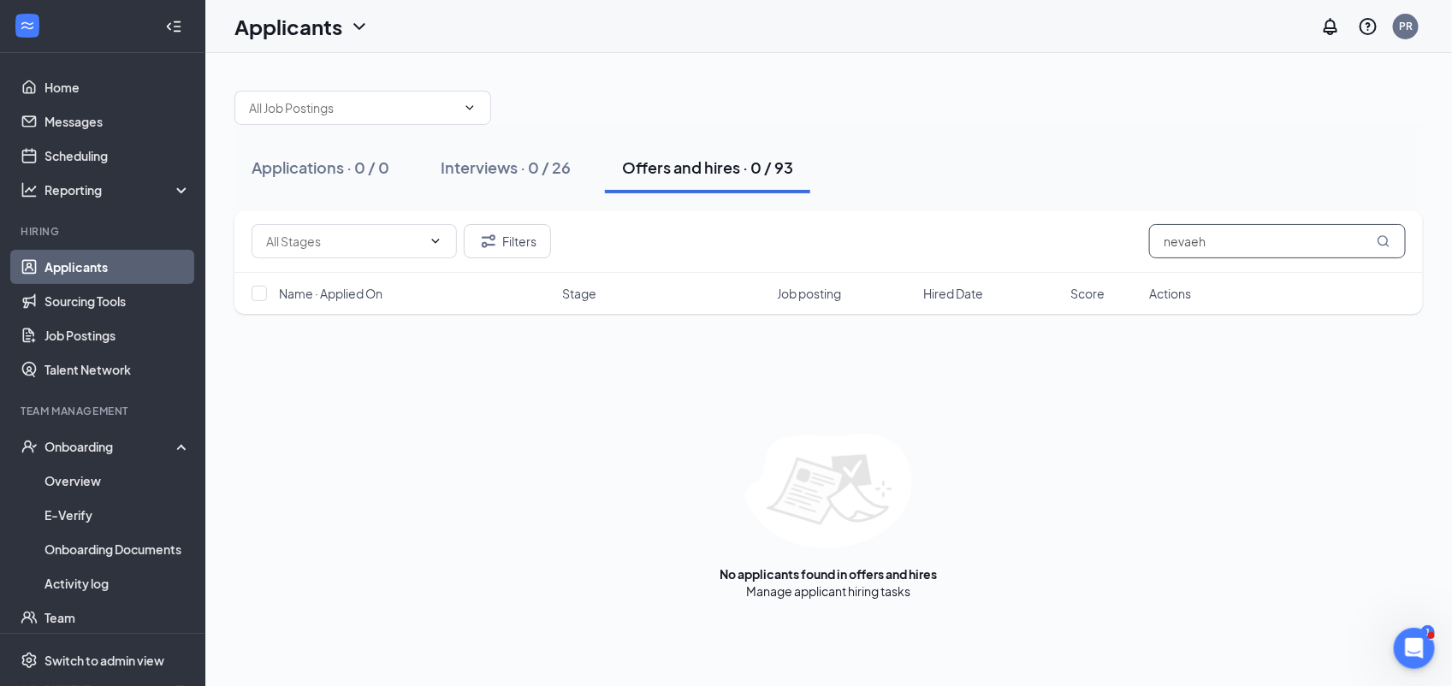
click at [1198, 231] on input "nevaeh" at bounding box center [1277, 241] width 257 height 34
drag, startPoint x: 1212, startPoint y: 234, endPoint x: 1035, endPoint y: 234, distance: 176.3
click at [1035, 234] on div "Filters nevaeh" at bounding box center [829, 241] width 1154 height 34
